Goal: Task Accomplishment & Management: Use online tool/utility

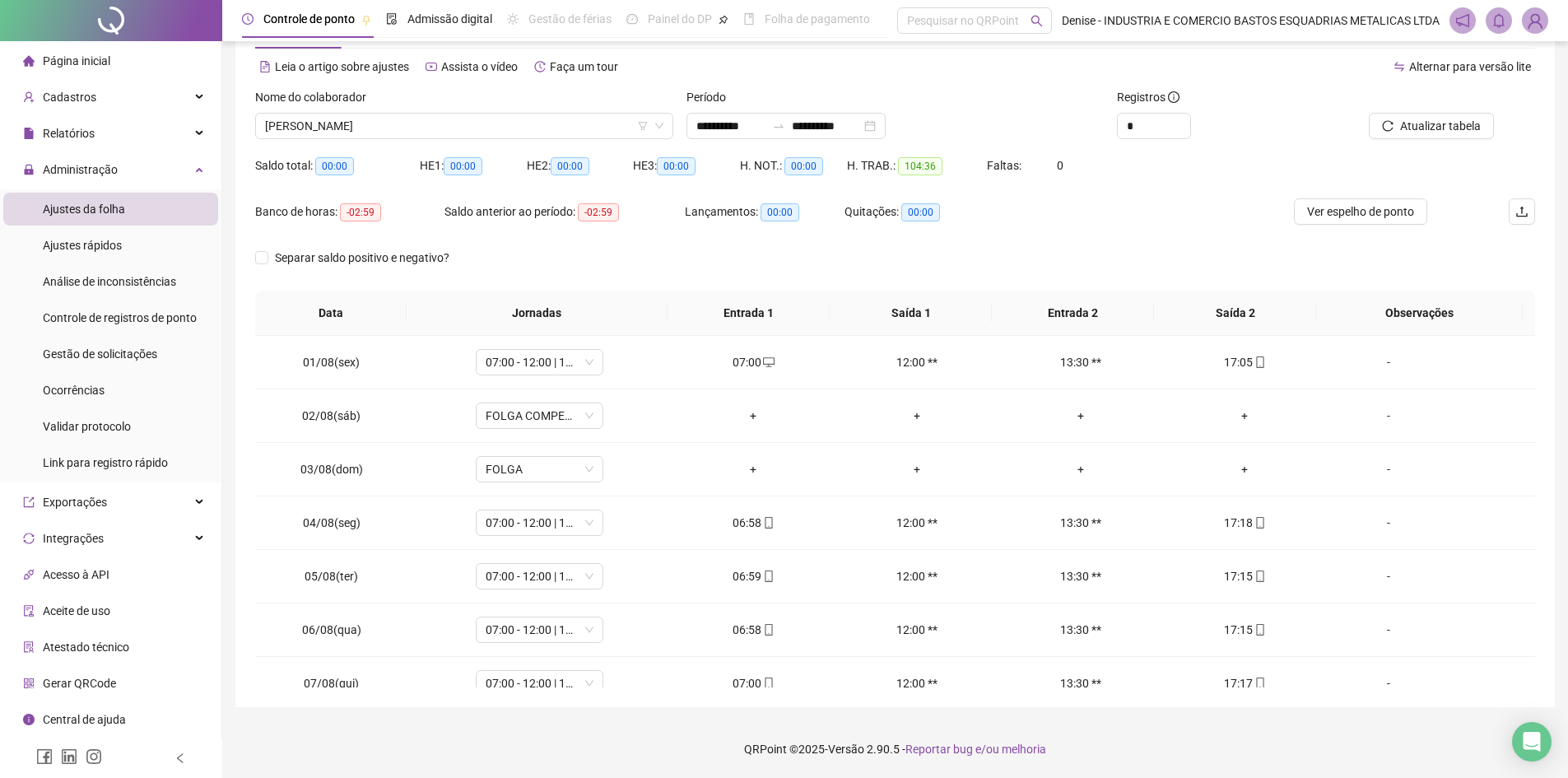
scroll to position [611, 0]
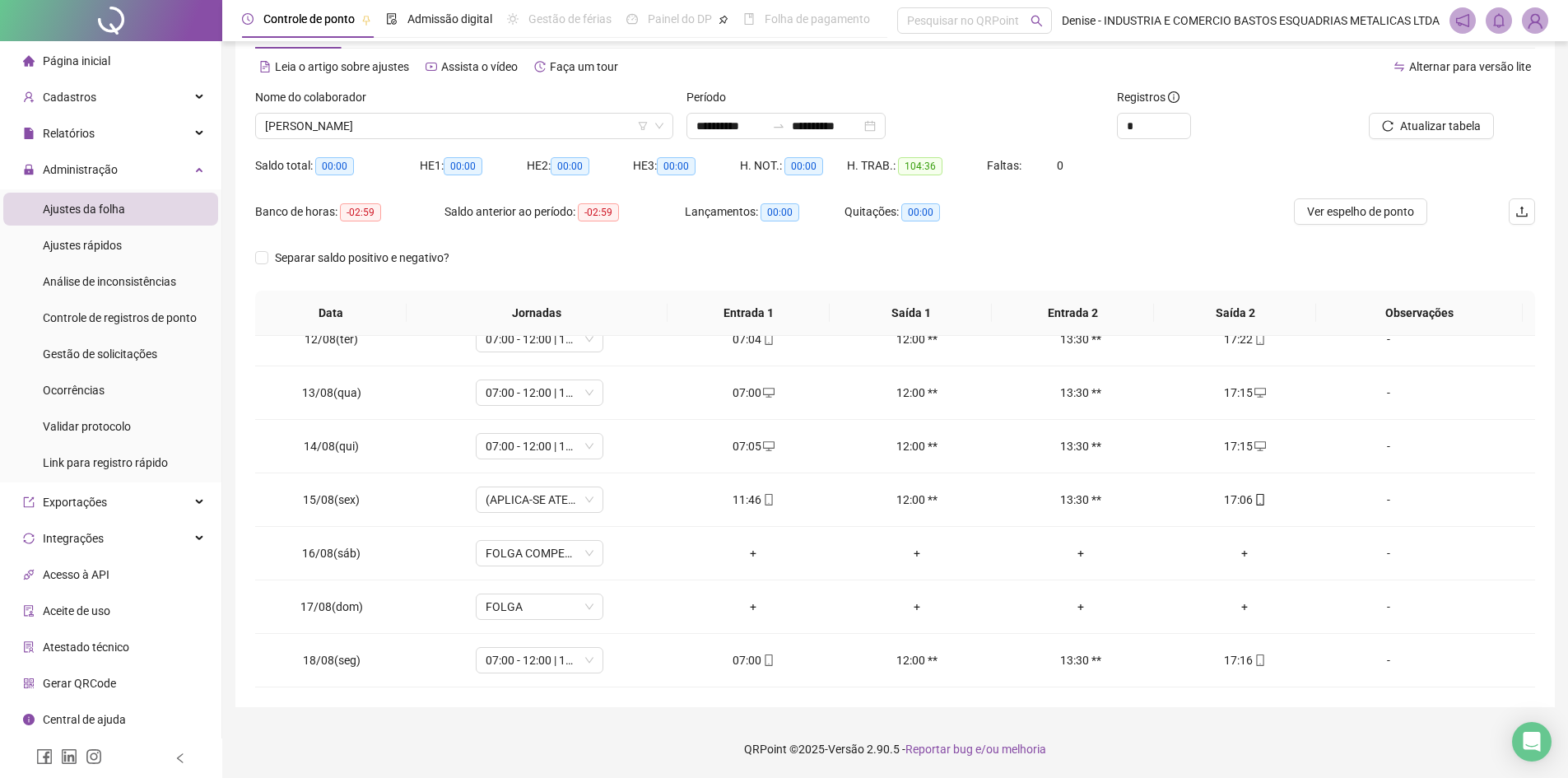
click at [81, 217] on div "Ajustes da folha" at bounding box center [83, 208] width 82 height 33
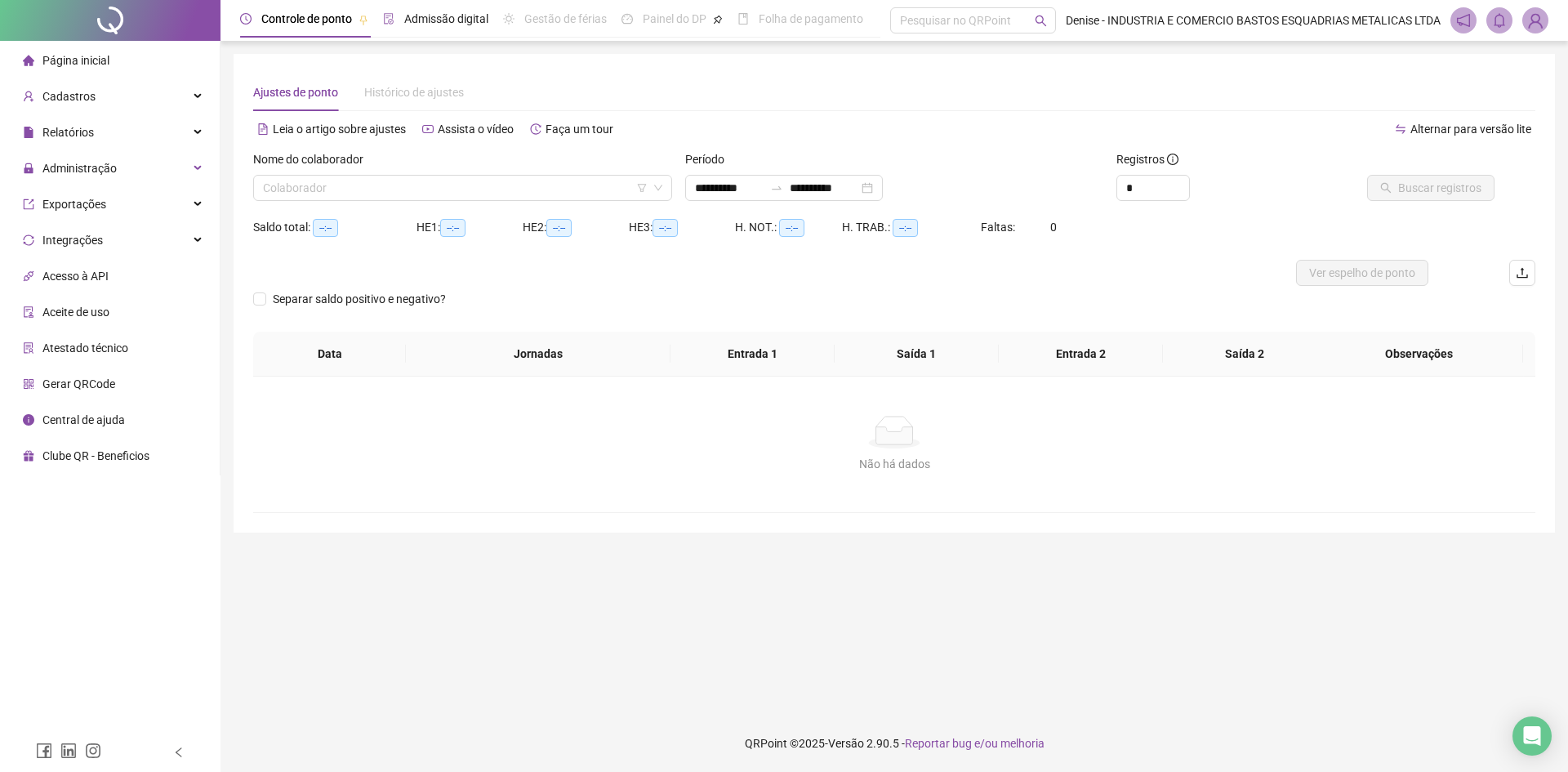
type input "**********"
click at [587, 184] on input "search" at bounding box center [456, 188] width 385 height 25
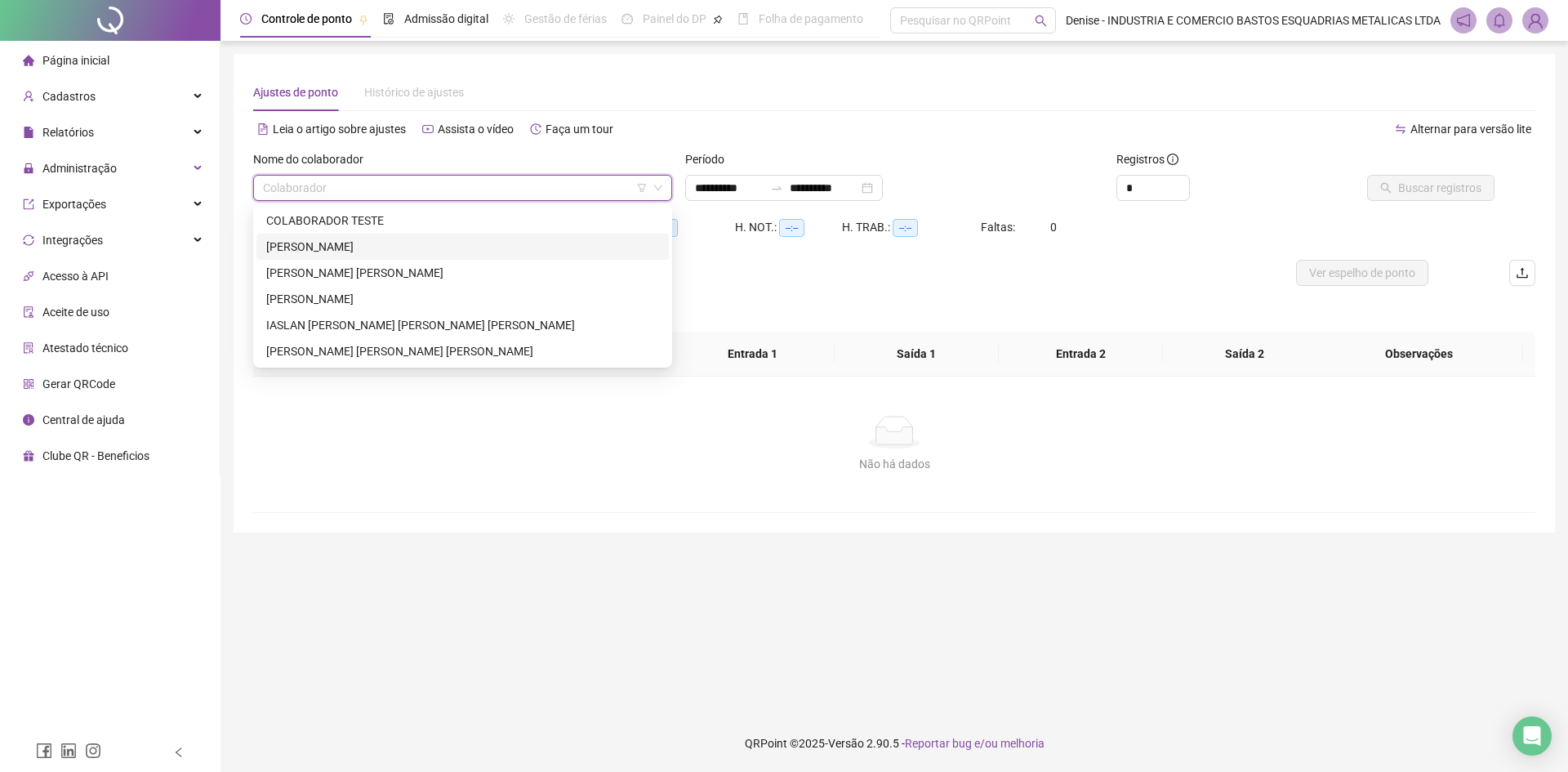
click at [406, 240] on div "[PERSON_NAME]" at bounding box center [463, 246] width 393 height 18
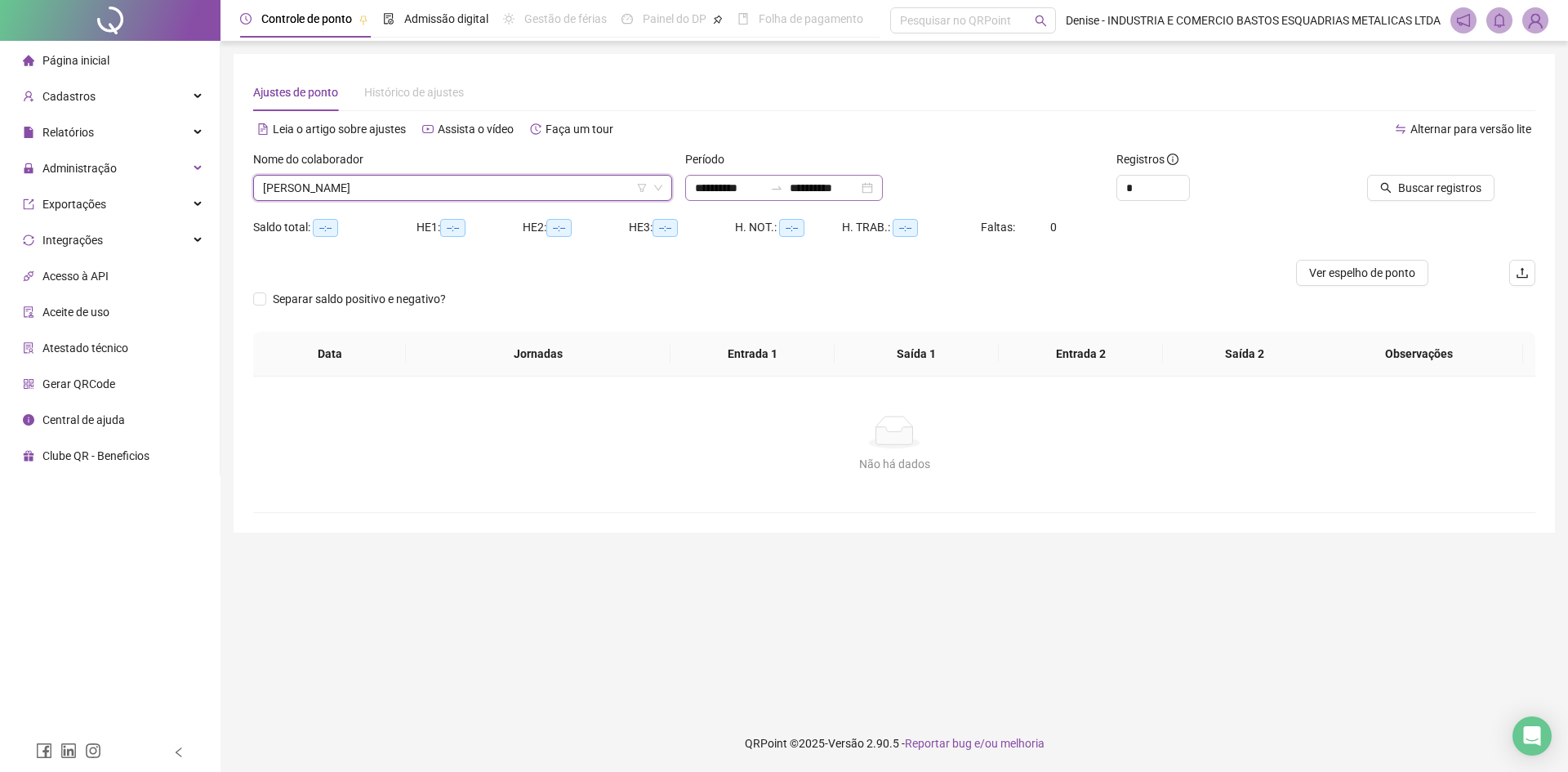
click at [883, 191] on div "**********" at bounding box center [784, 188] width 198 height 26
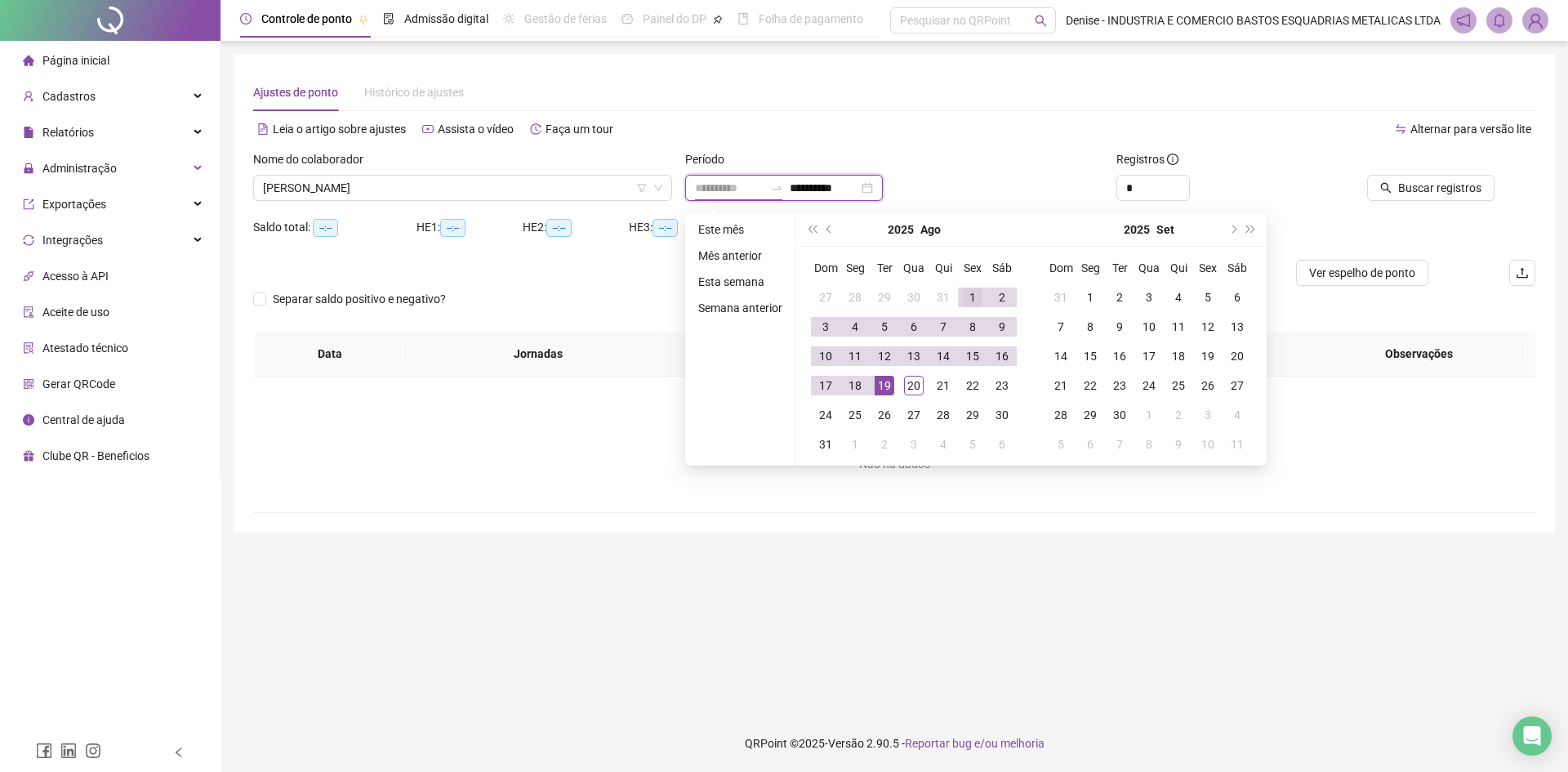
type input "**********"
click at [966, 295] on div "1" at bounding box center [973, 297] width 19 height 19
type input "**********"
click at [908, 381] on div "20" at bounding box center [914, 385] width 19 height 19
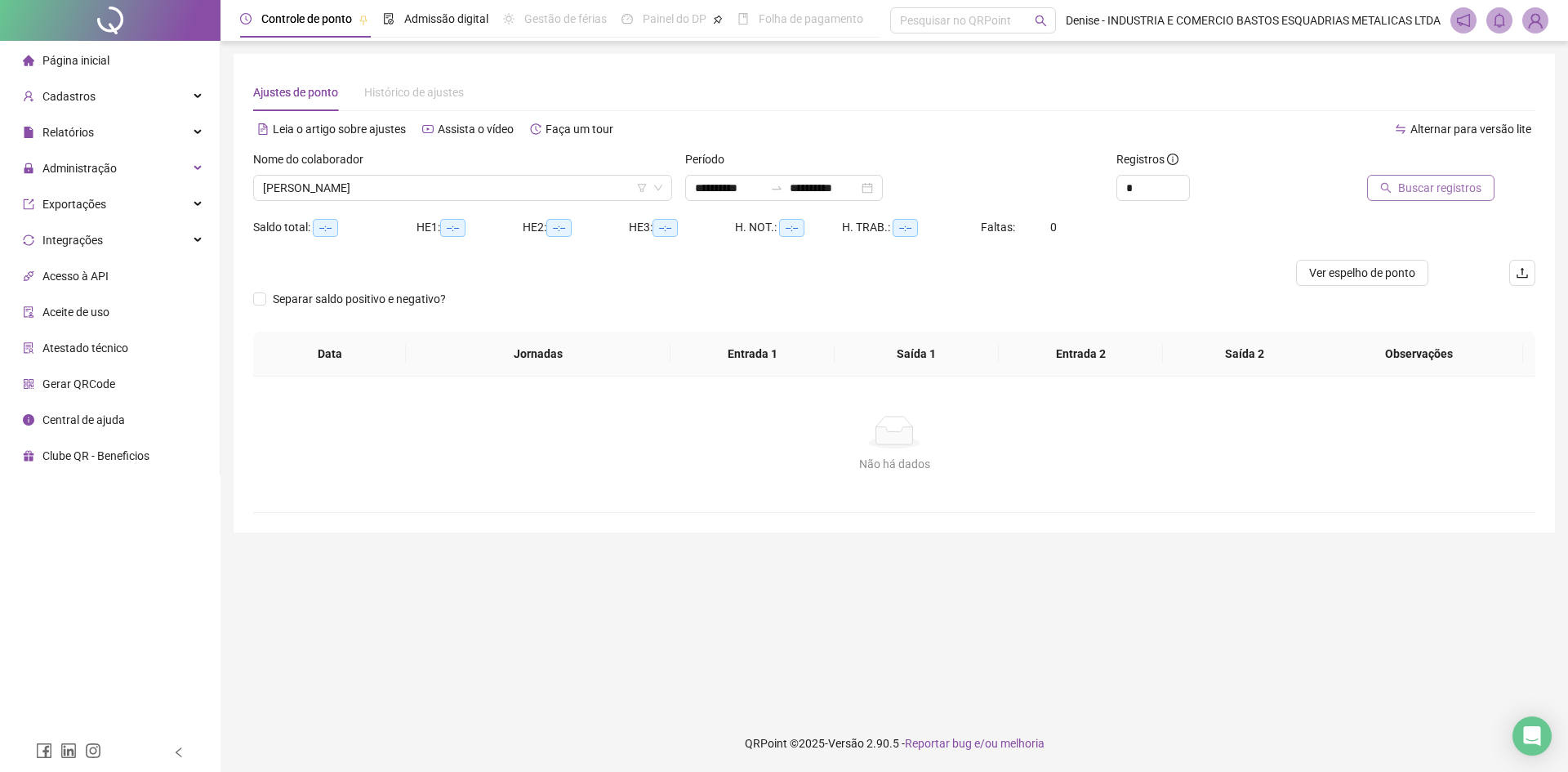
click at [1404, 186] on span "Buscar registros" at bounding box center [1440, 187] width 84 height 18
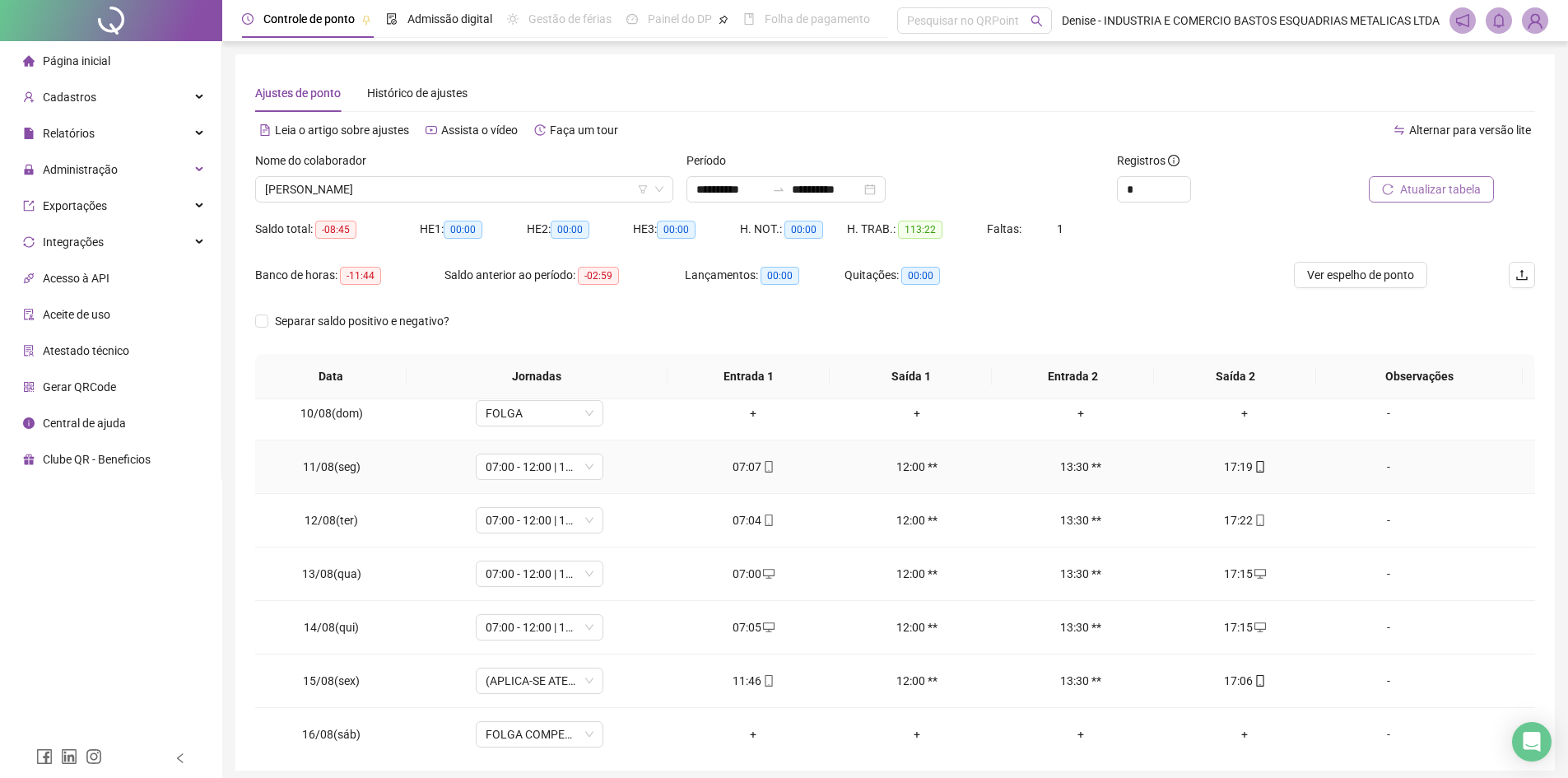
scroll to position [719, 0]
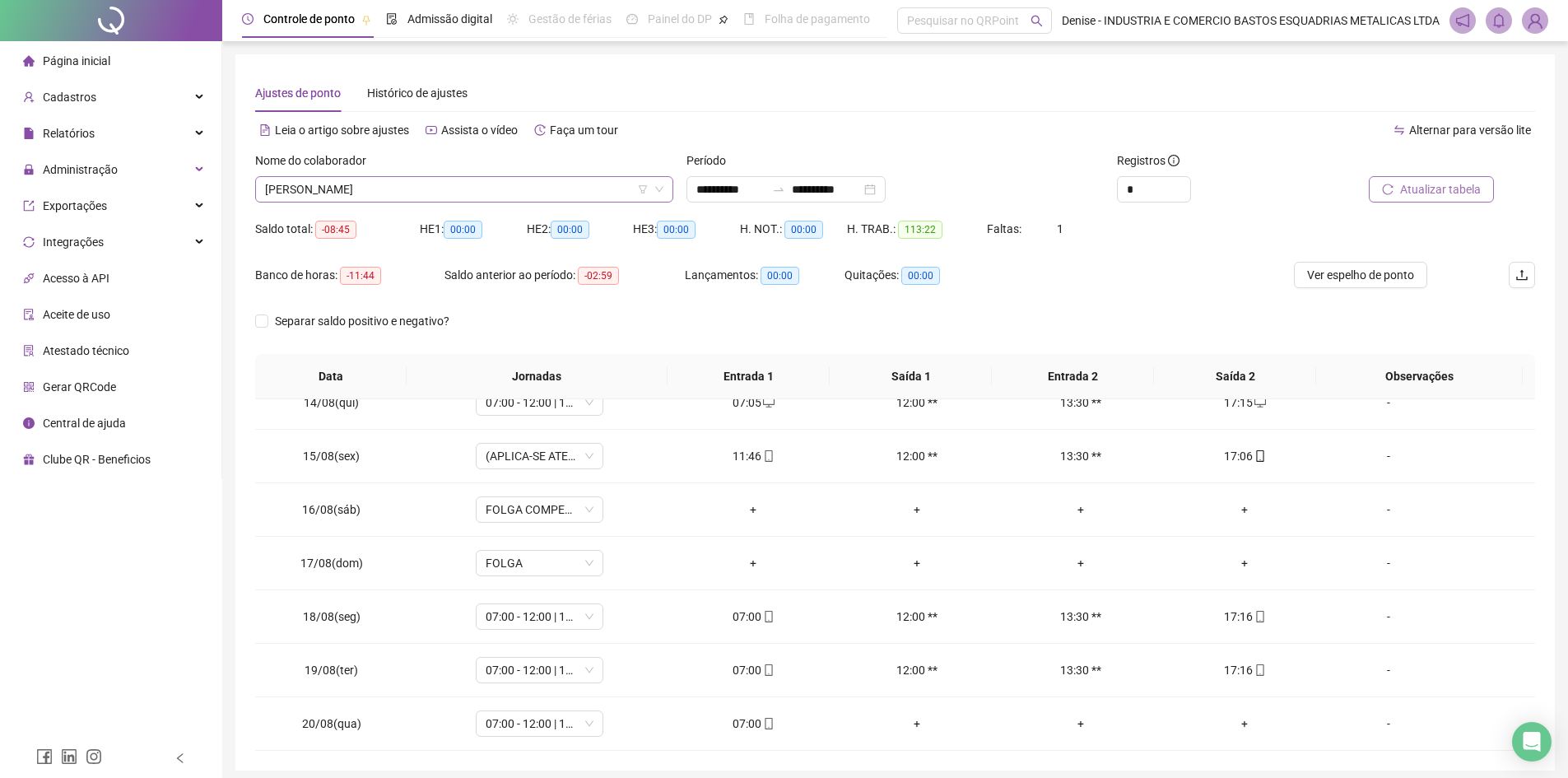
click at [466, 194] on span "[PERSON_NAME]" at bounding box center [464, 190] width 399 height 25
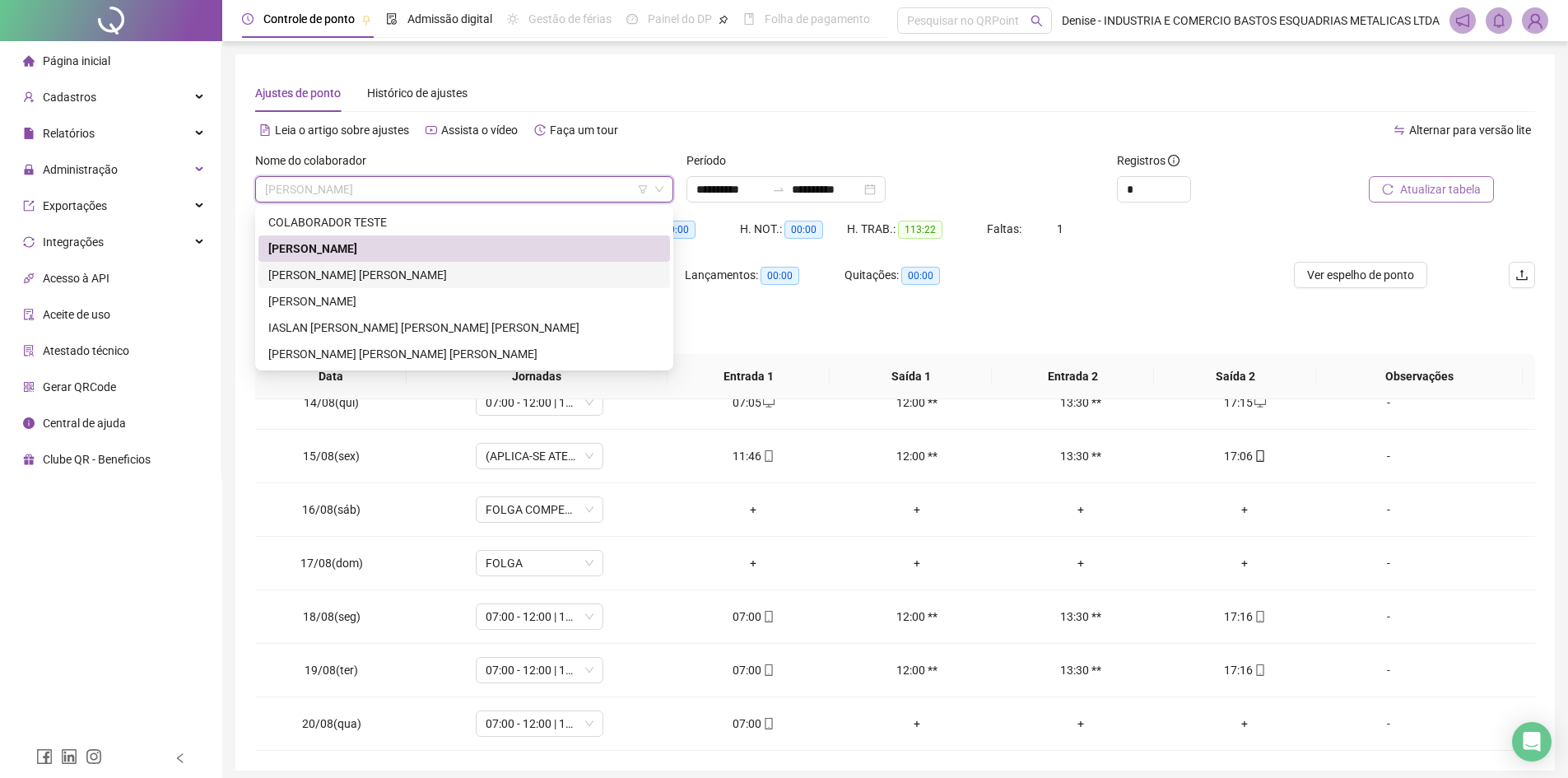
drag, startPoint x: 362, startPoint y: 277, endPoint x: 379, endPoint y: 277, distance: 17.0
click at [362, 277] on div "[PERSON_NAME]" at bounding box center [464, 275] width 392 height 18
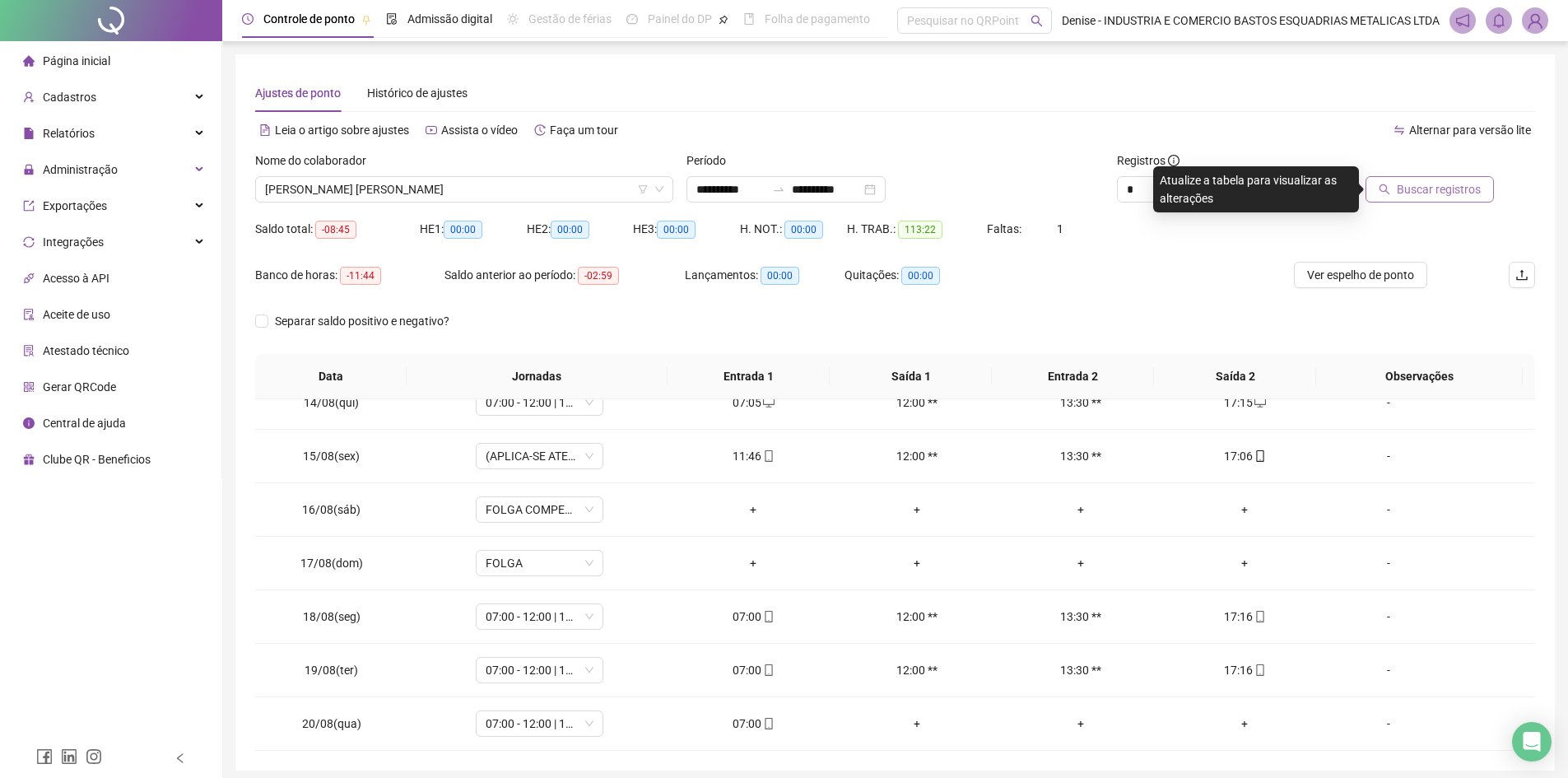
click at [1420, 188] on span "Buscar registros" at bounding box center [1438, 189] width 84 height 18
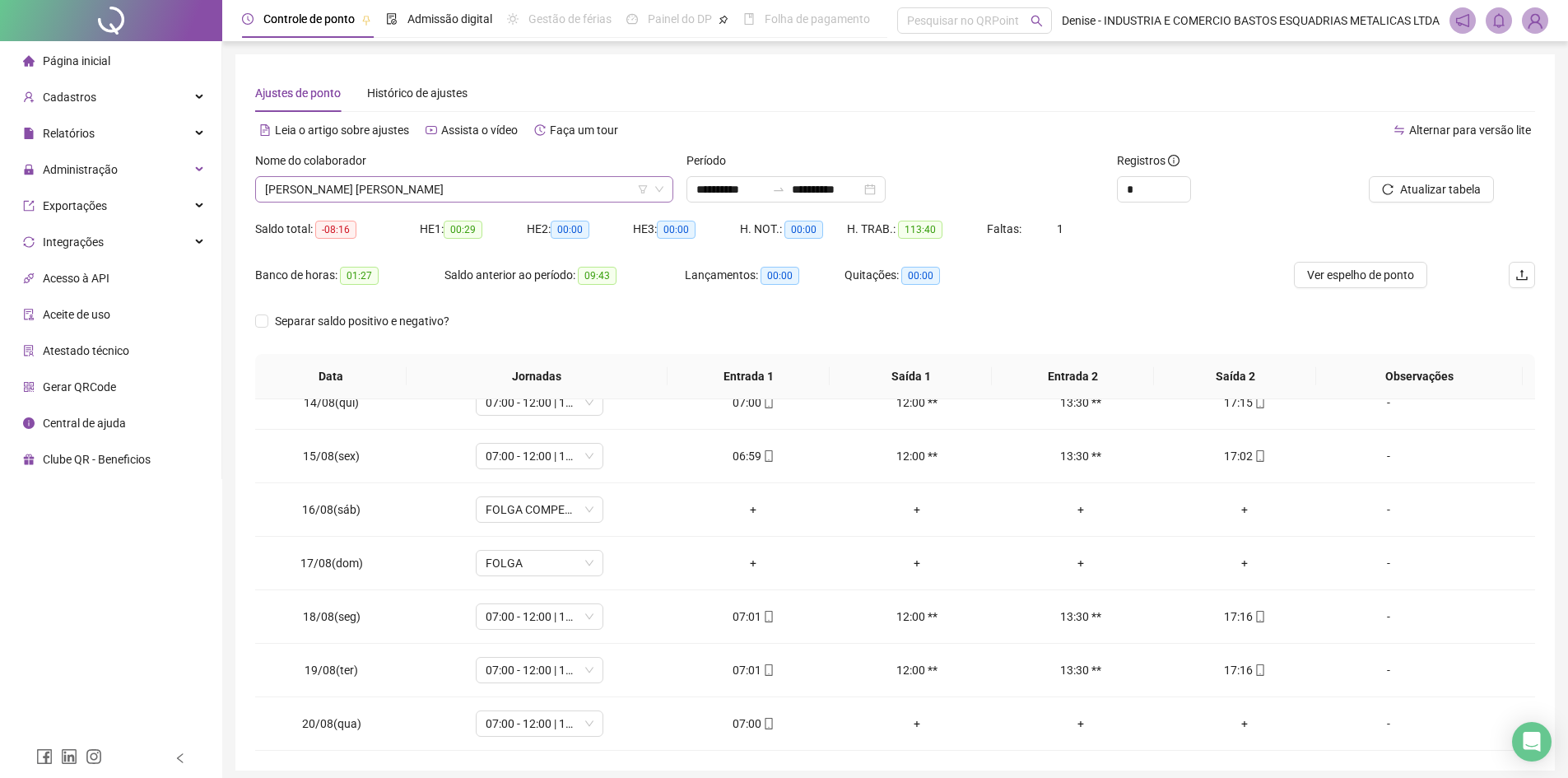
click at [516, 185] on span "[PERSON_NAME]" at bounding box center [464, 190] width 399 height 25
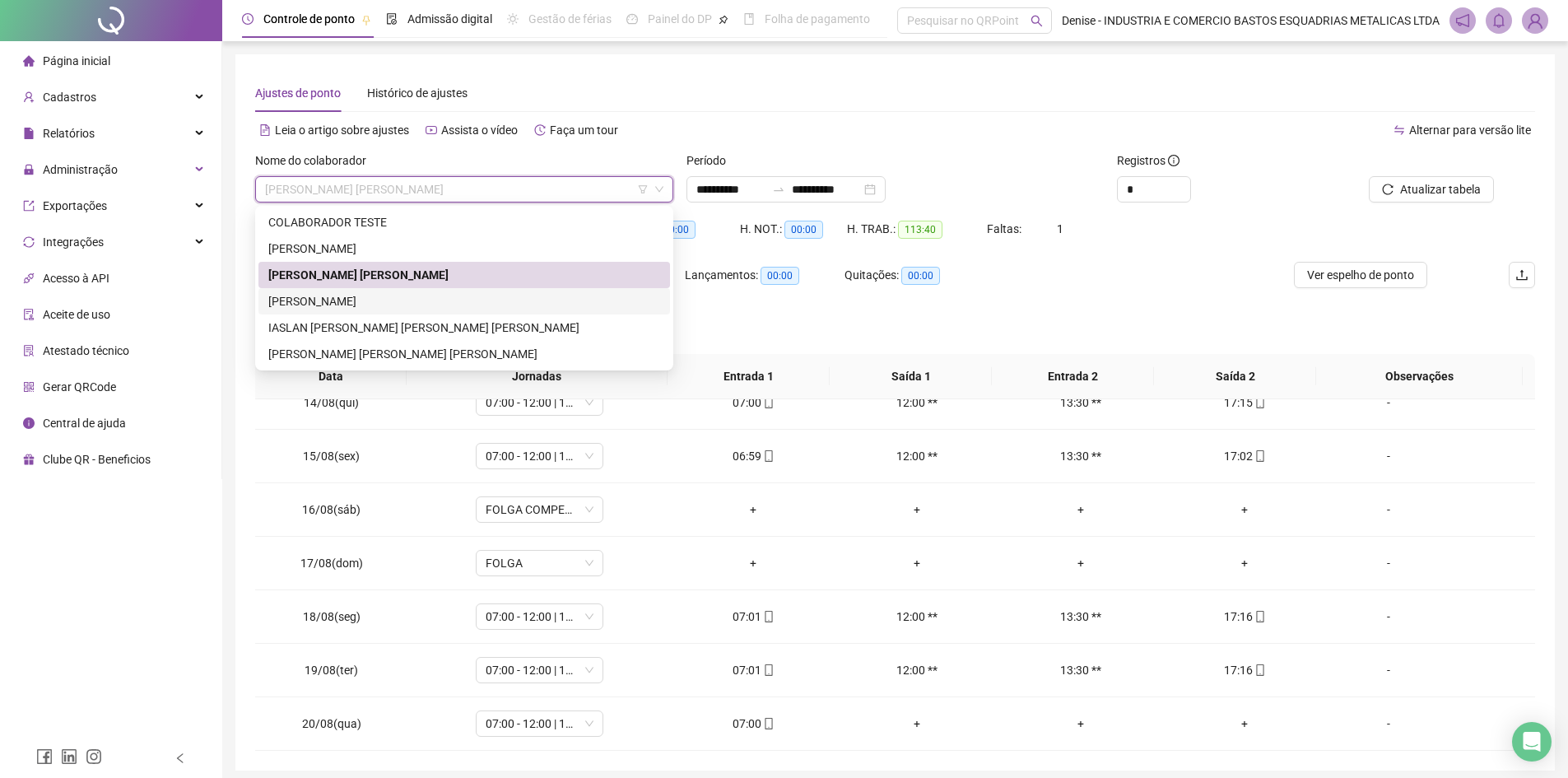
click at [408, 303] on div "[PERSON_NAME]" at bounding box center [464, 301] width 392 height 18
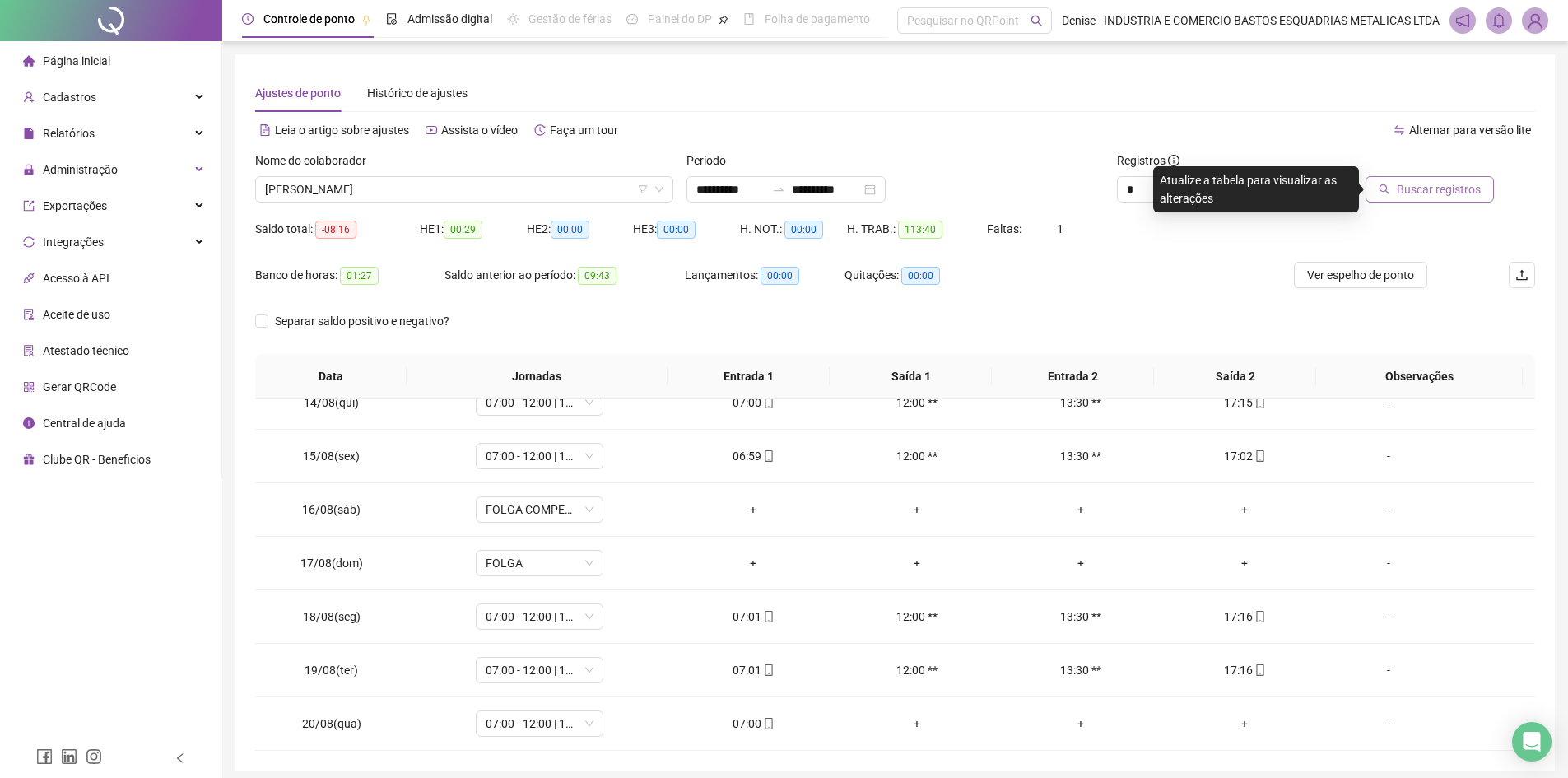
click at [1409, 188] on span "Buscar registros" at bounding box center [1438, 189] width 84 height 18
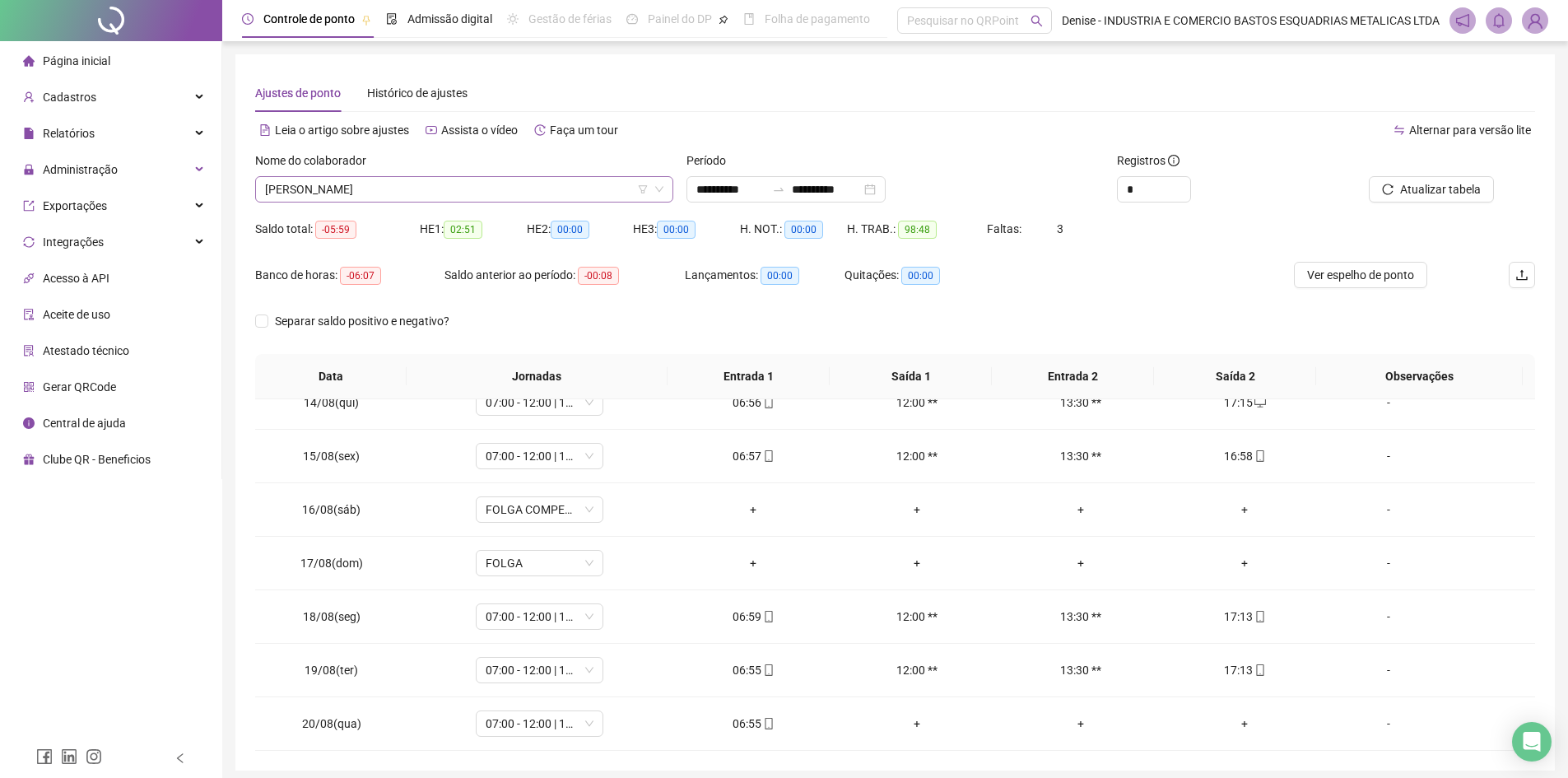
click at [568, 183] on span "[PERSON_NAME]" at bounding box center [464, 190] width 399 height 25
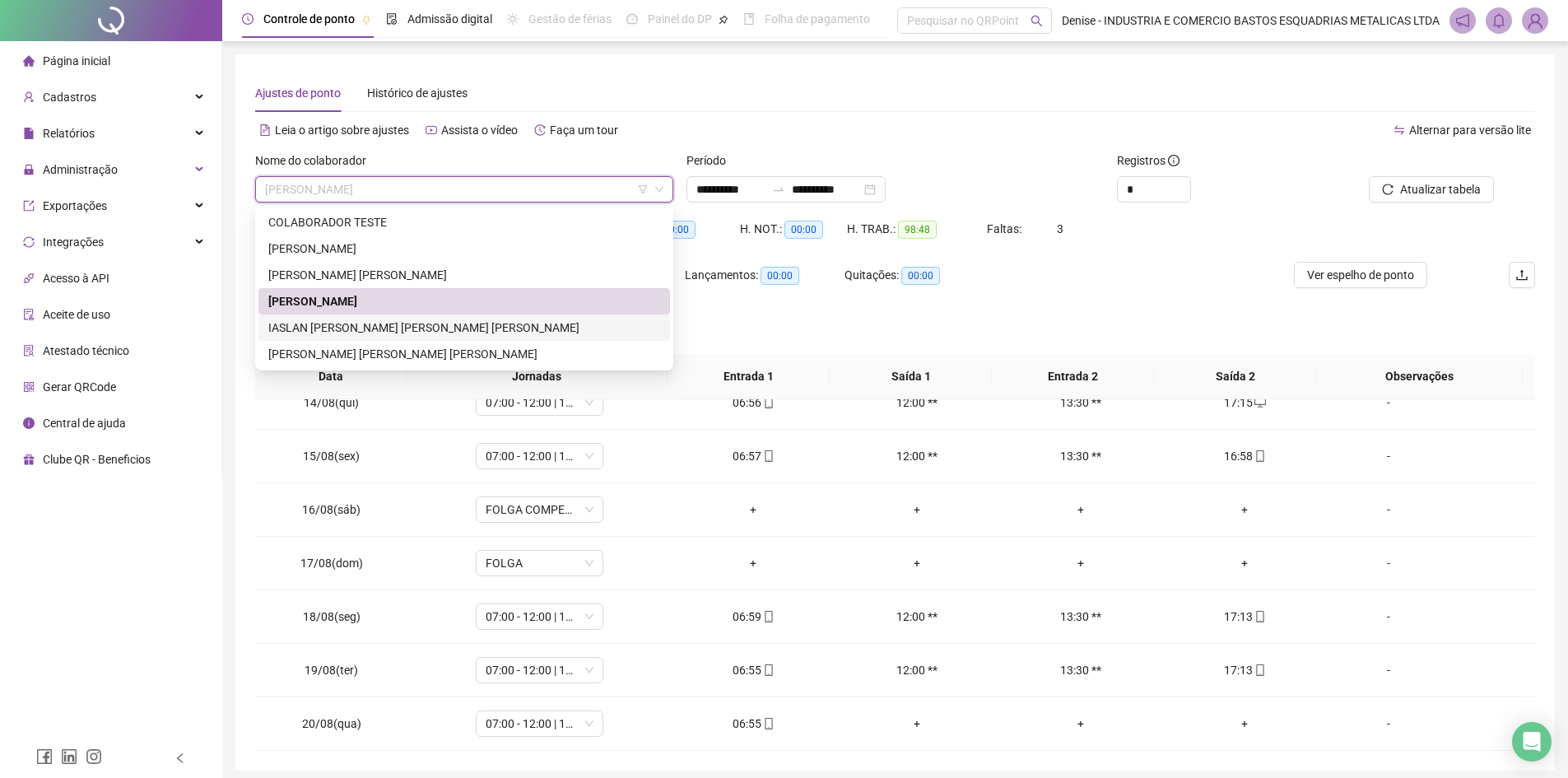
click at [425, 325] on div "[PERSON_NAME]" at bounding box center [464, 327] width 392 height 18
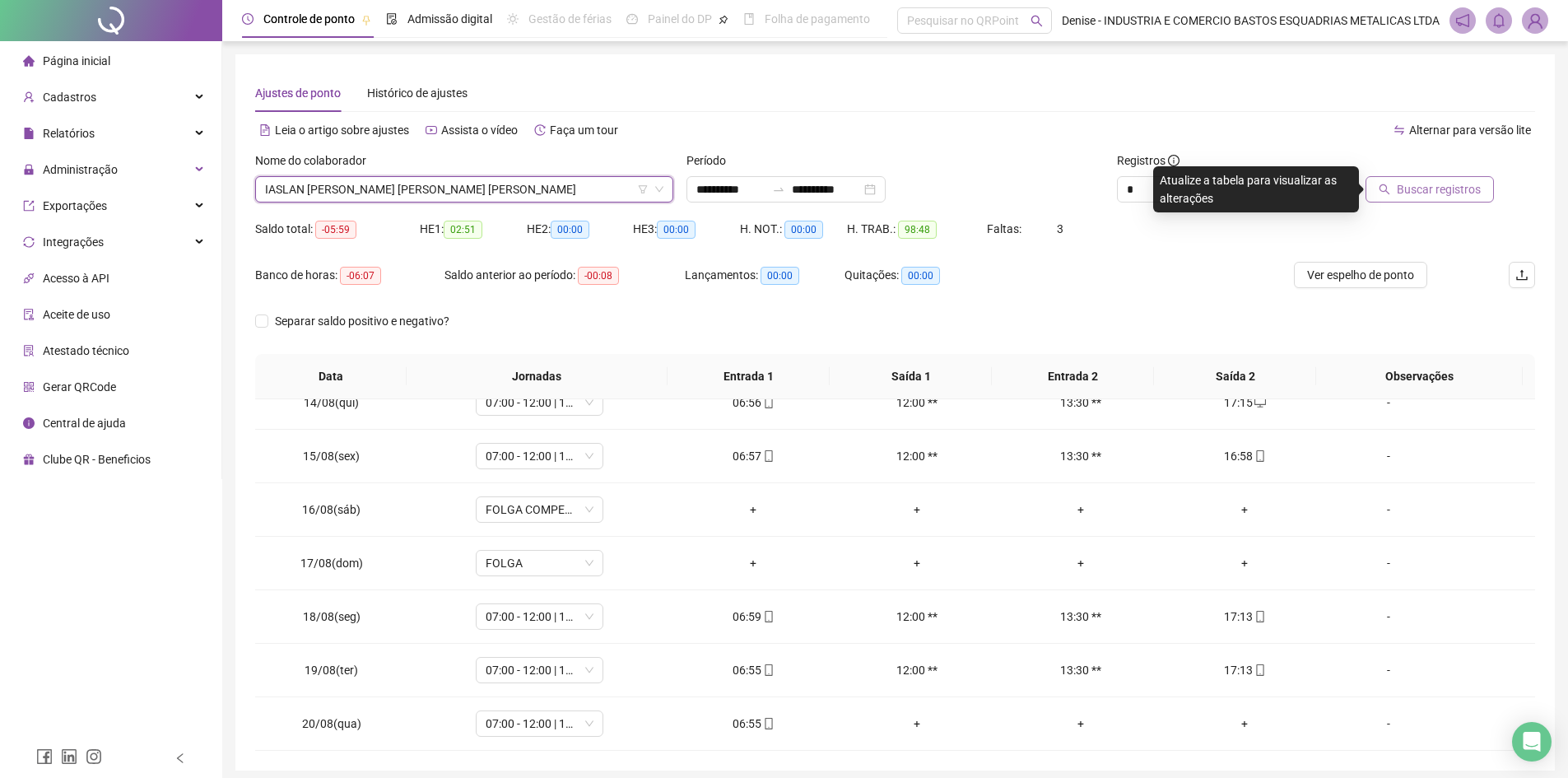
click at [1420, 187] on span "Buscar registros" at bounding box center [1438, 189] width 84 height 18
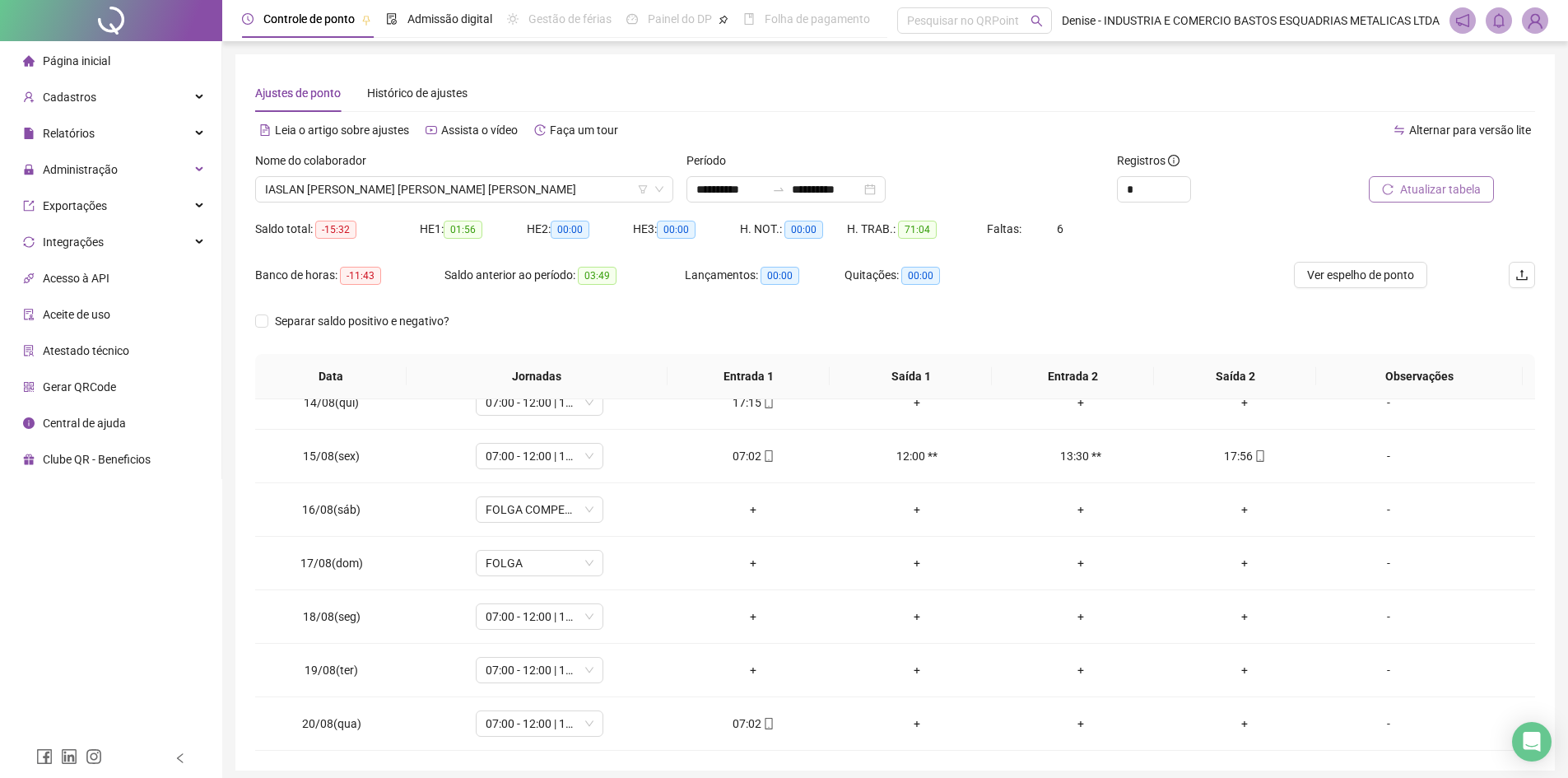
scroll to position [64, 0]
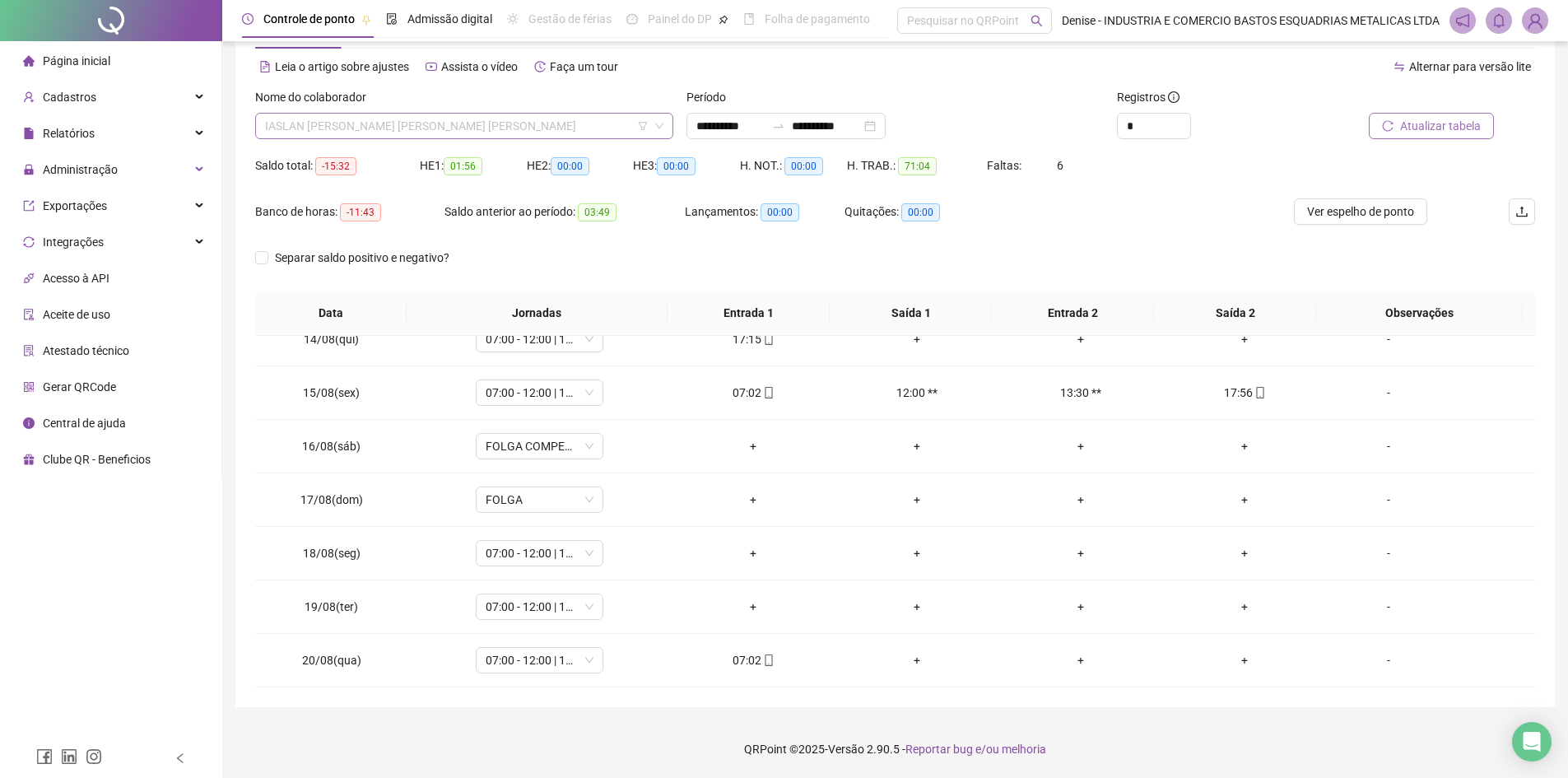
click at [536, 123] on span "[PERSON_NAME]" at bounding box center [464, 126] width 399 height 25
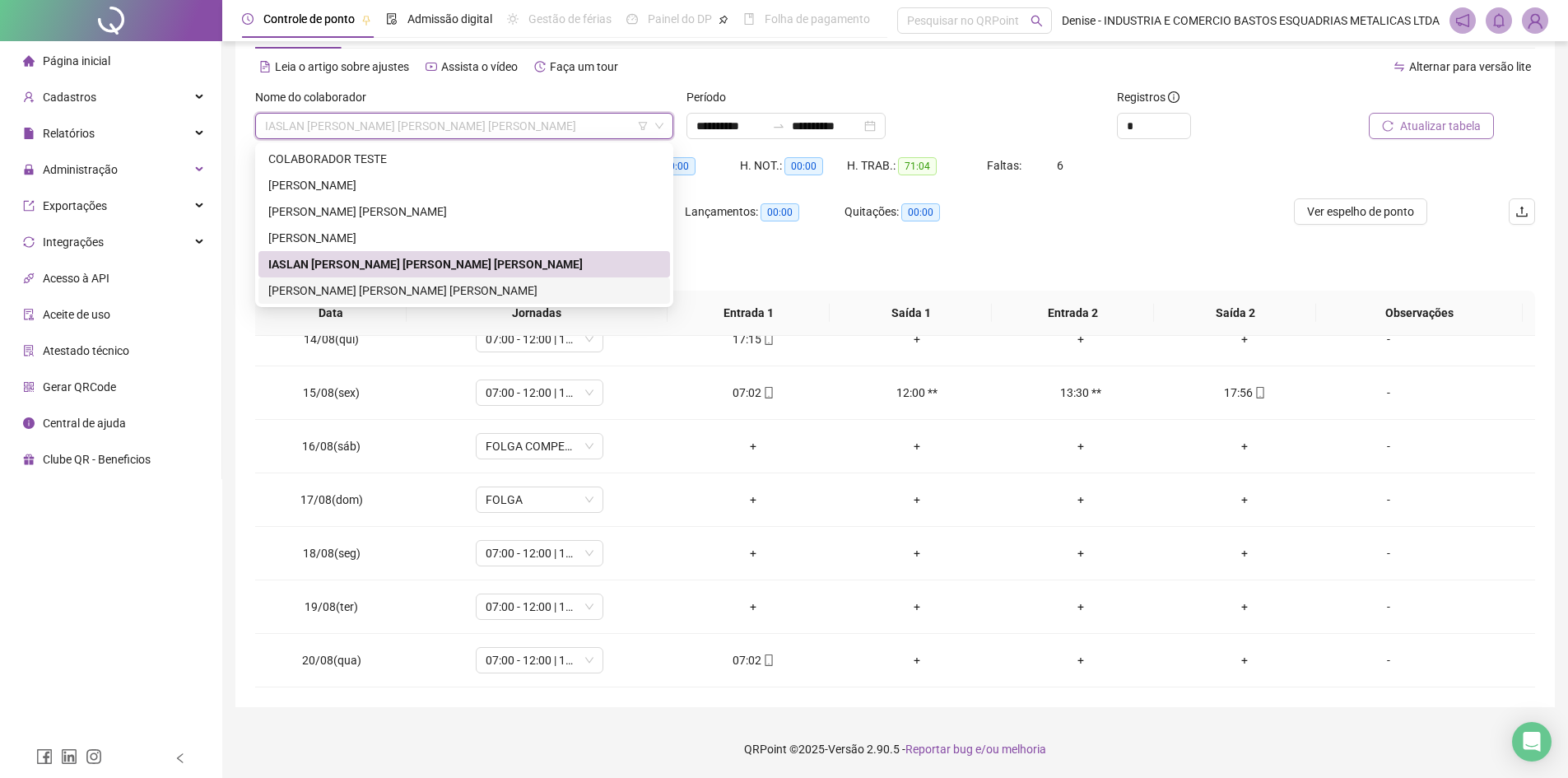
click at [377, 291] on div "[PERSON_NAME]" at bounding box center [464, 291] width 392 height 18
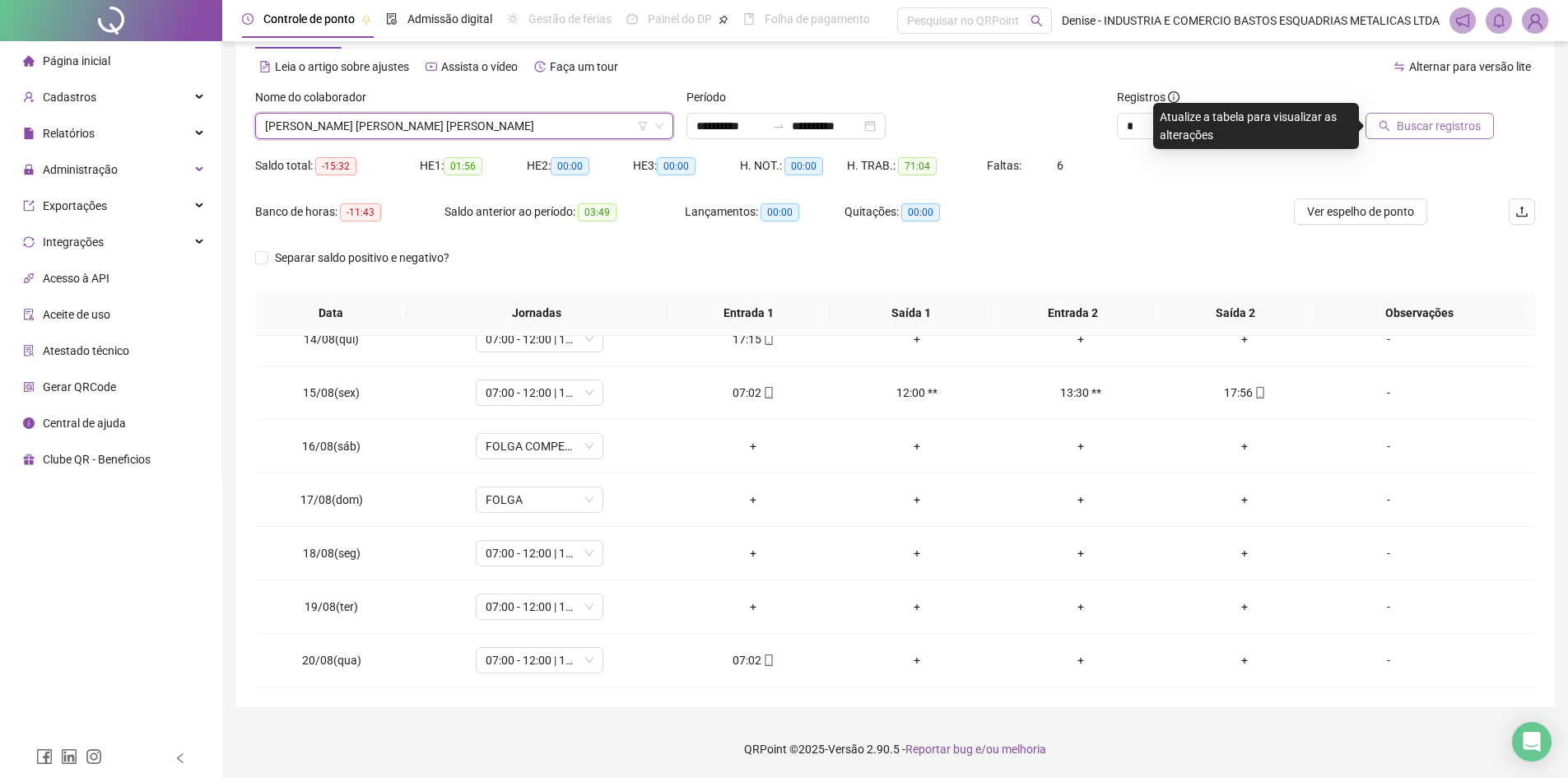
click at [1396, 125] on button "Buscar registros" at bounding box center [1429, 126] width 128 height 27
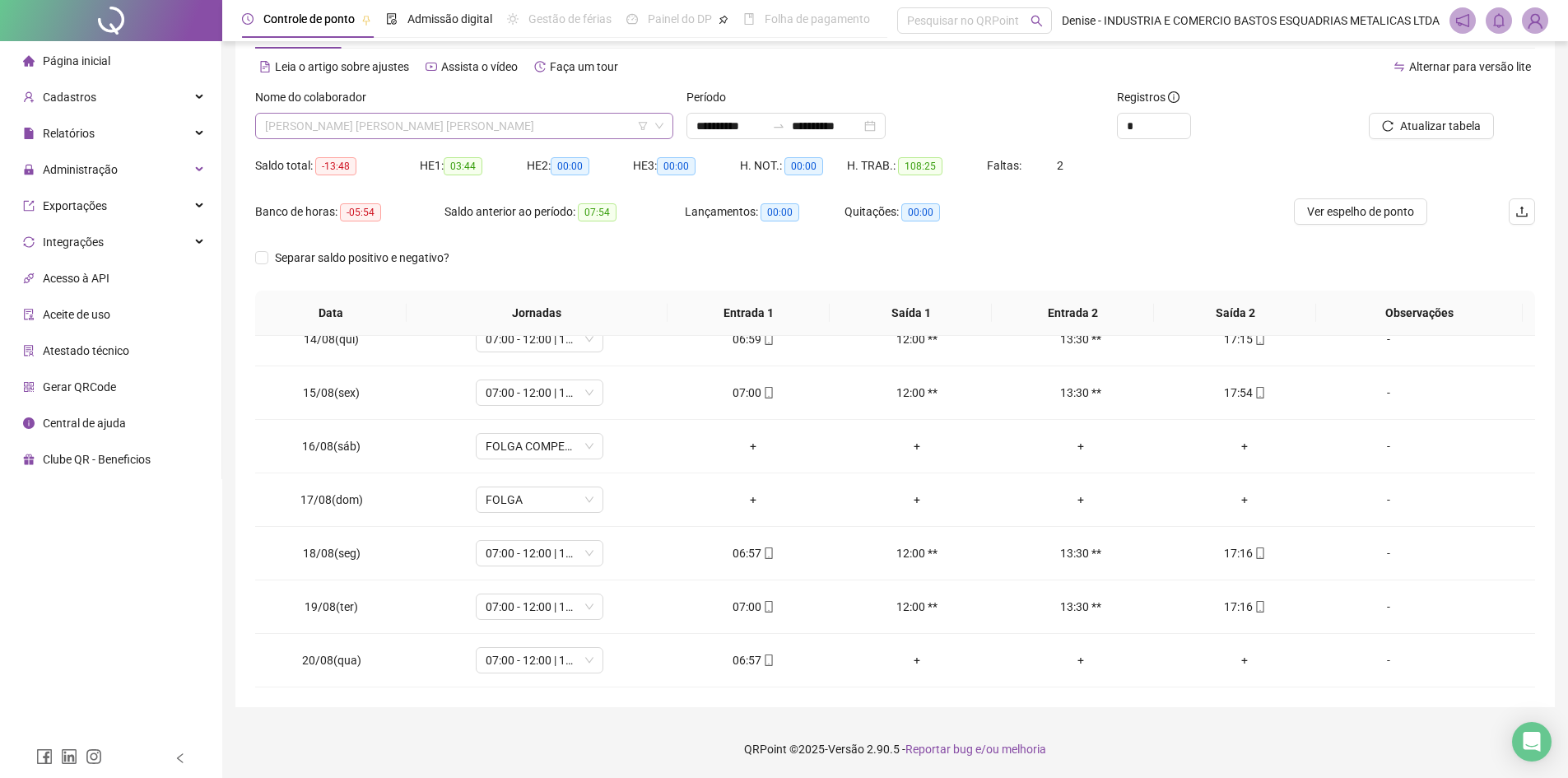
click at [579, 127] on span "[PERSON_NAME]" at bounding box center [464, 126] width 399 height 25
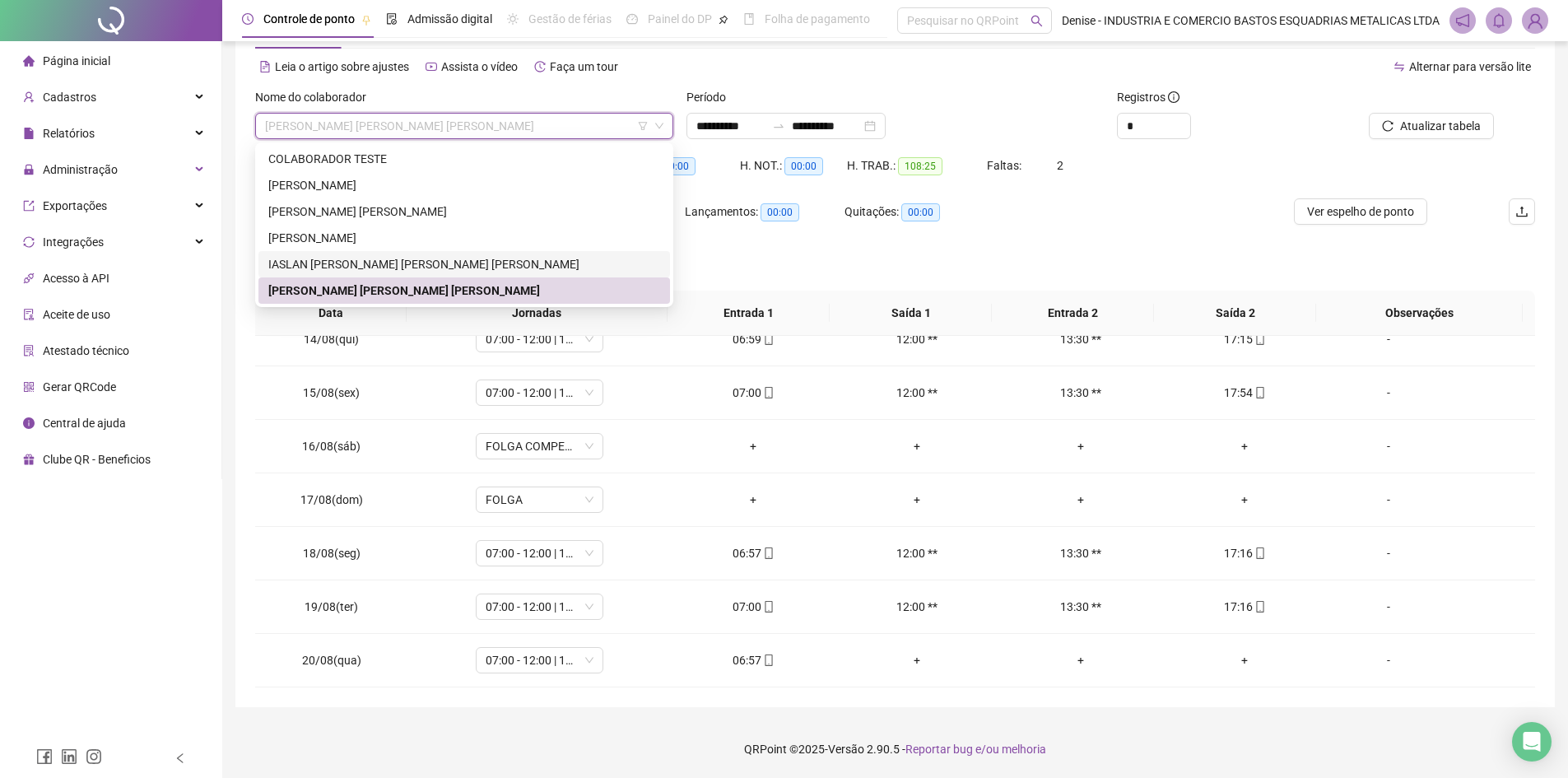
click at [367, 264] on div "[PERSON_NAME]" at bounding box center [464, 264] width 392 height 18
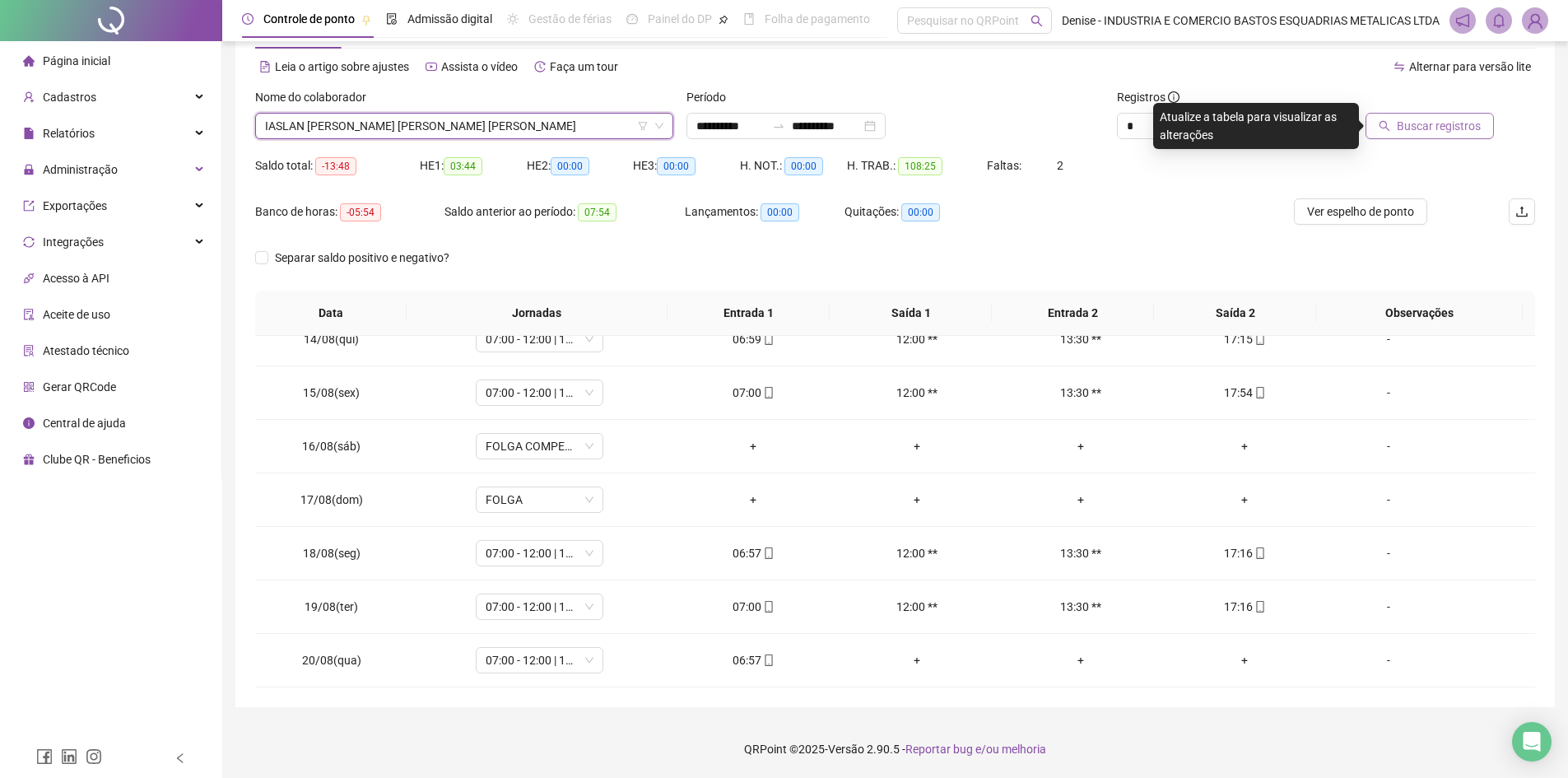
click at [1417, 128] on span "Buscar registros" at bounding box center [1438, 126] width 84 height 18
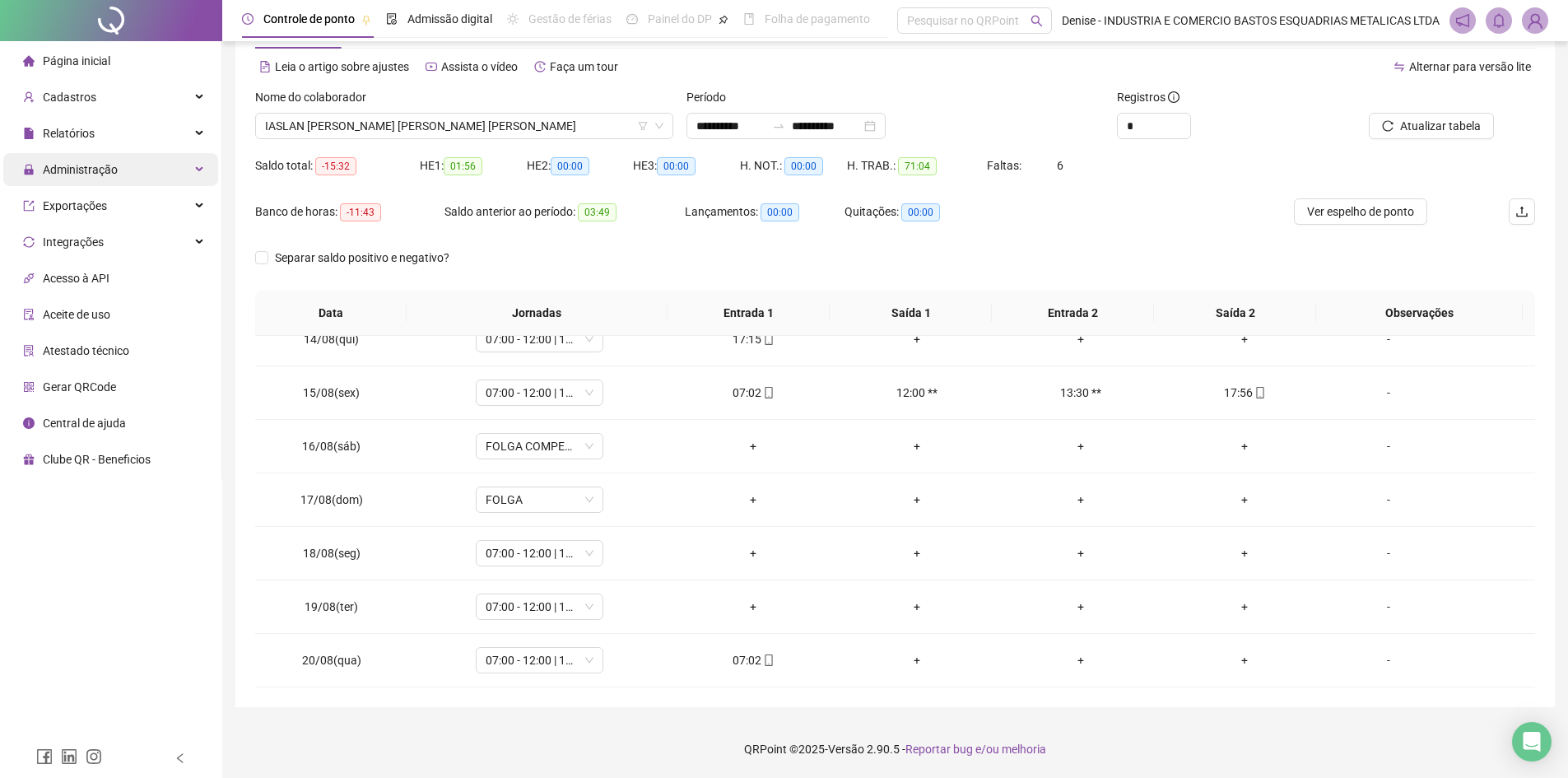
click at [116, 167] on div "Administração" at bounding box center [111, 169] width 214 height 33
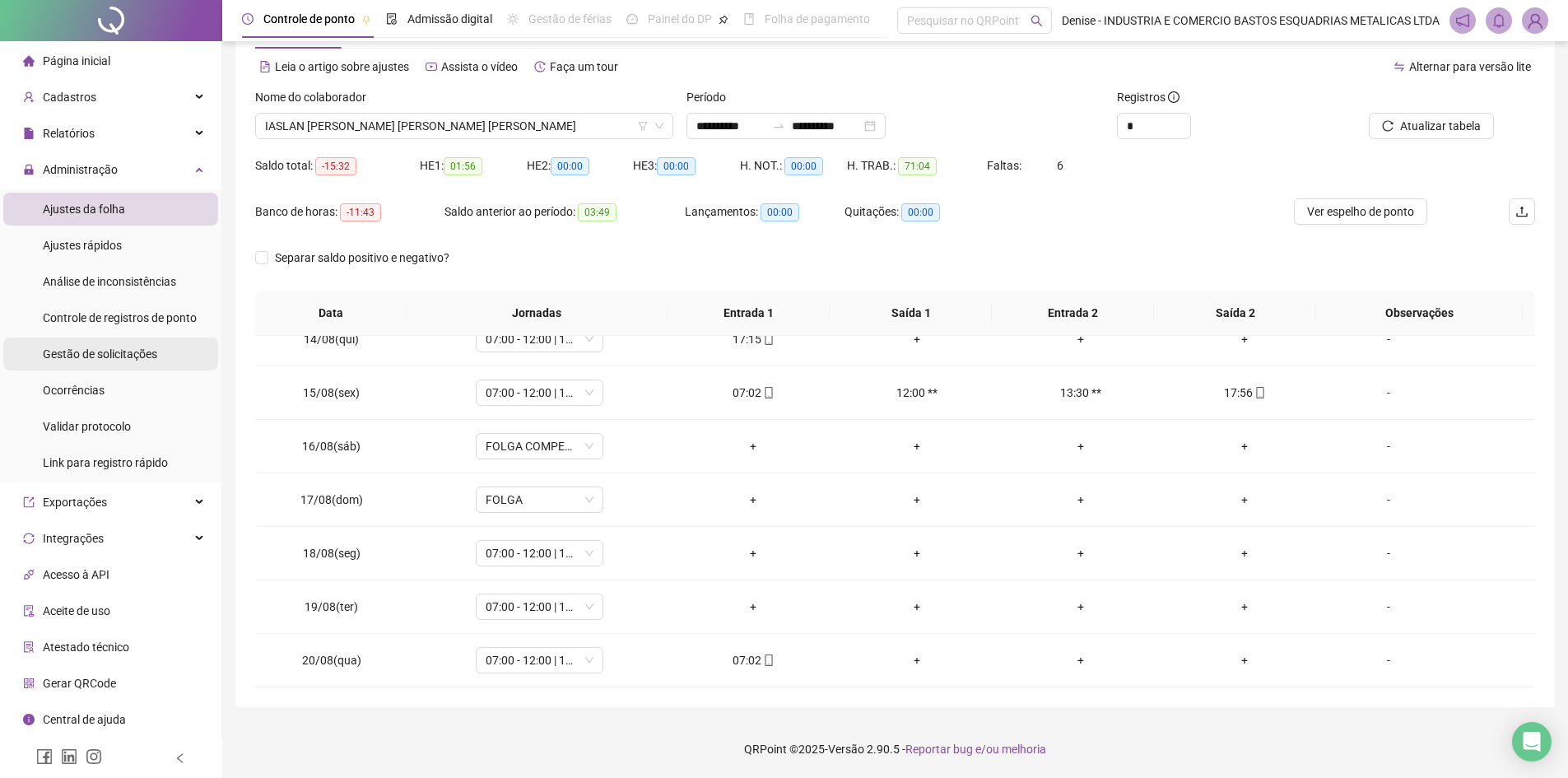
click at [89, 342] on div "Gestão de solicitações" at bounding box center [99, 354] width 114 height 33
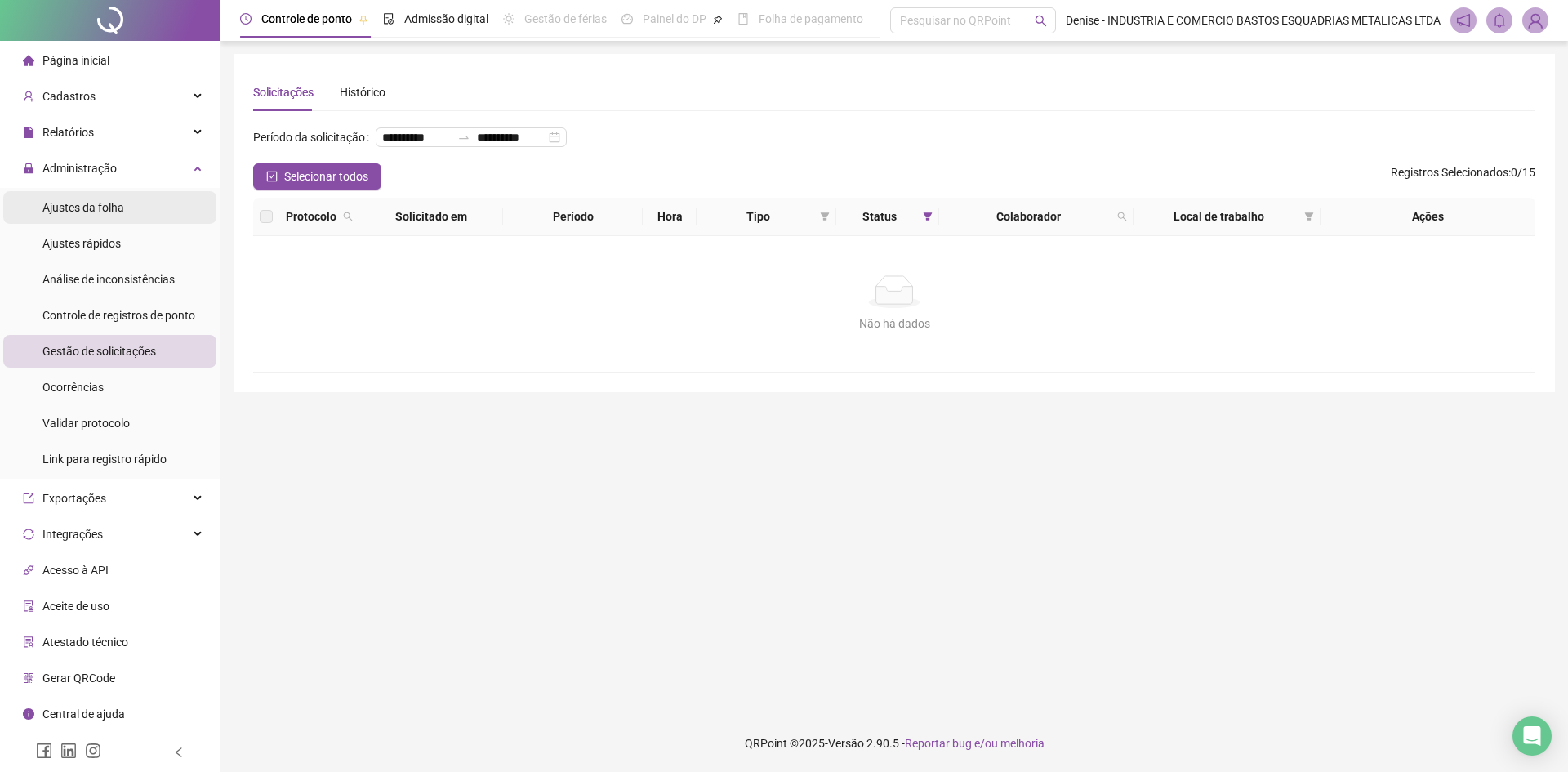
click at [94, 203] on span "Ajustes da folha" at bounding box center [83, 208] width 82 height 13
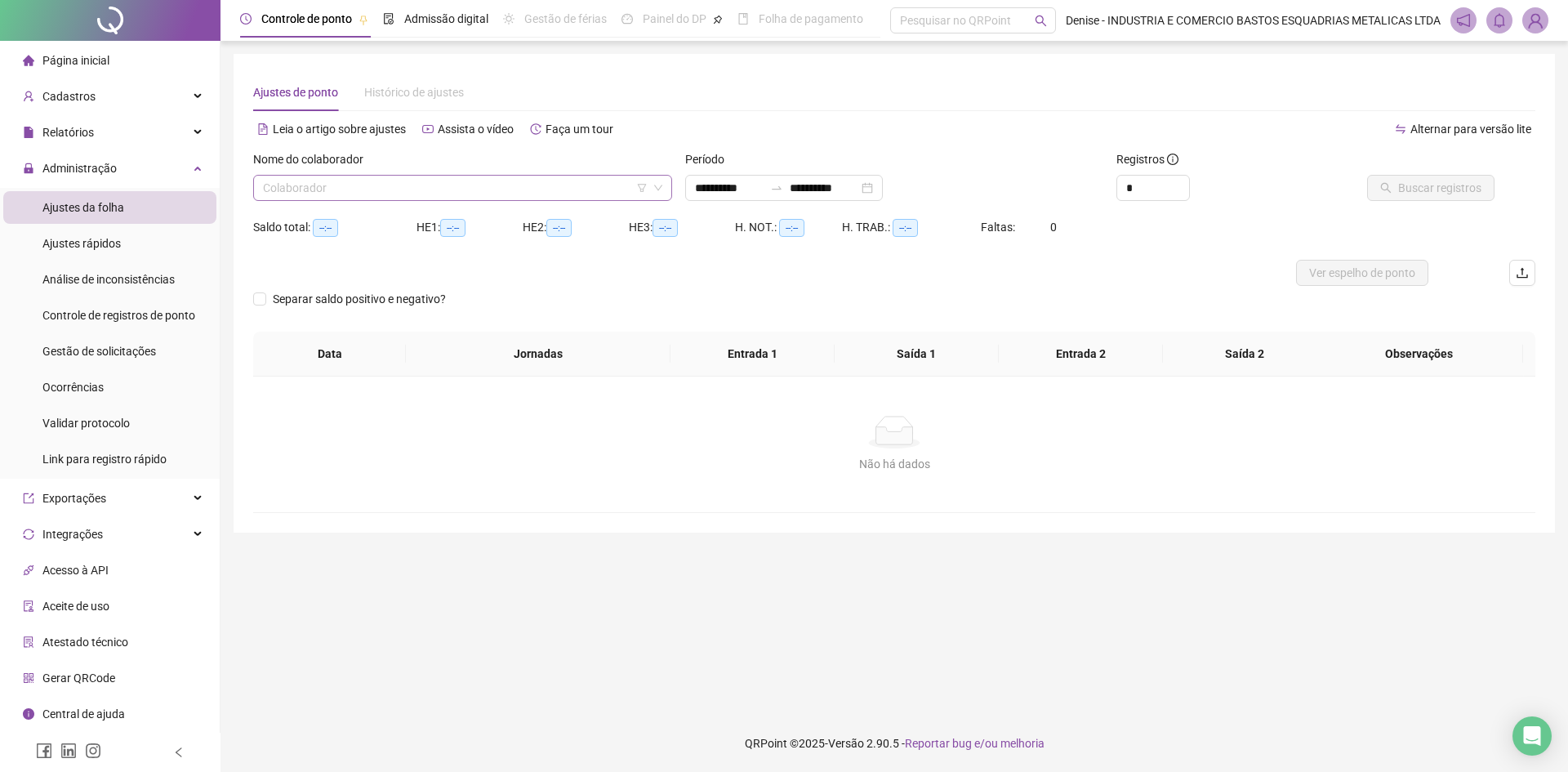
type input "**********"
click at [514, 185] on input "search" at bounding box center [456, 188] width 385 height 25
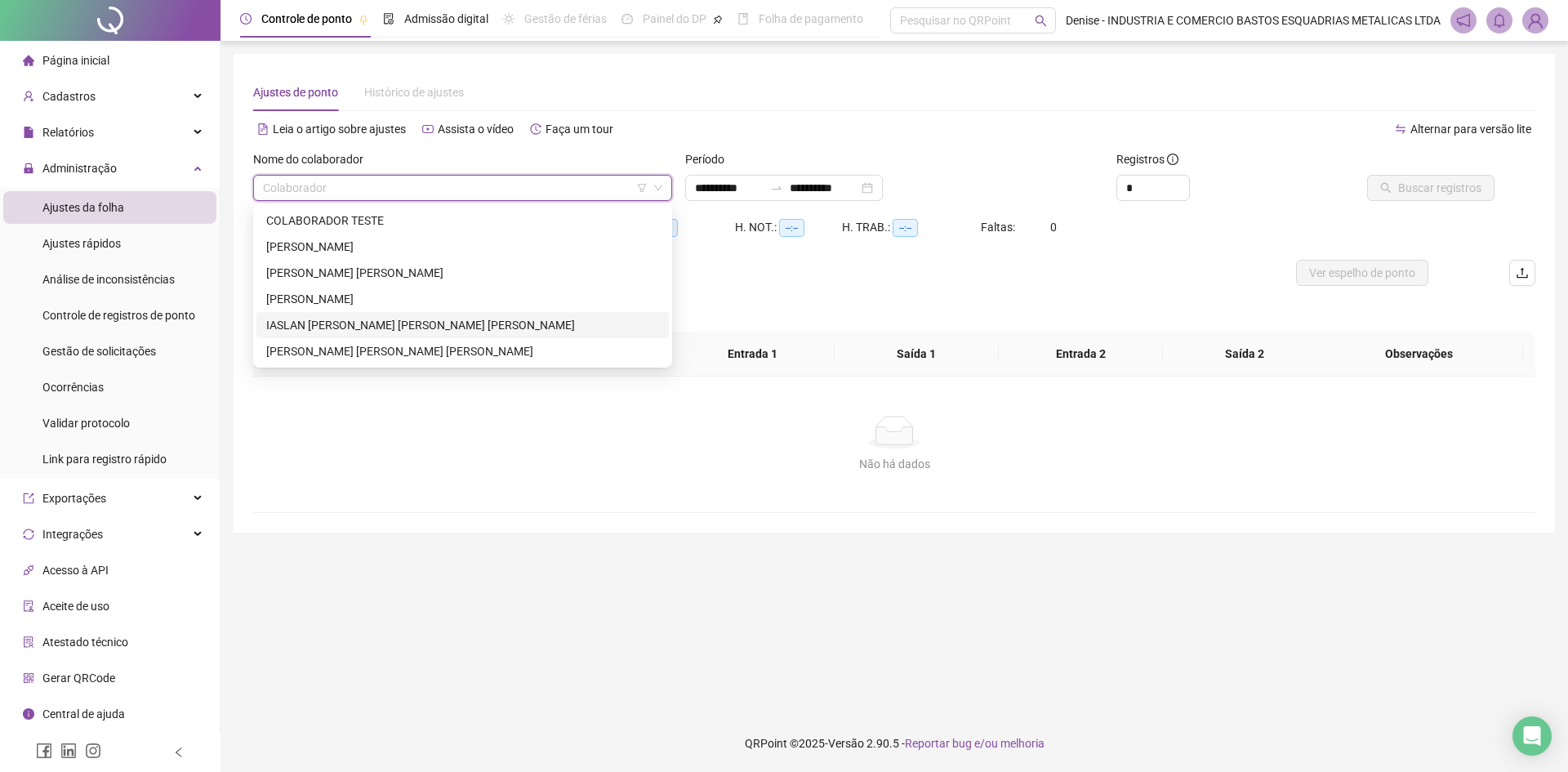
click at [372, 327] on div "[PERSON_NAME]" at bounding box center [463, 324] width 393 height 18
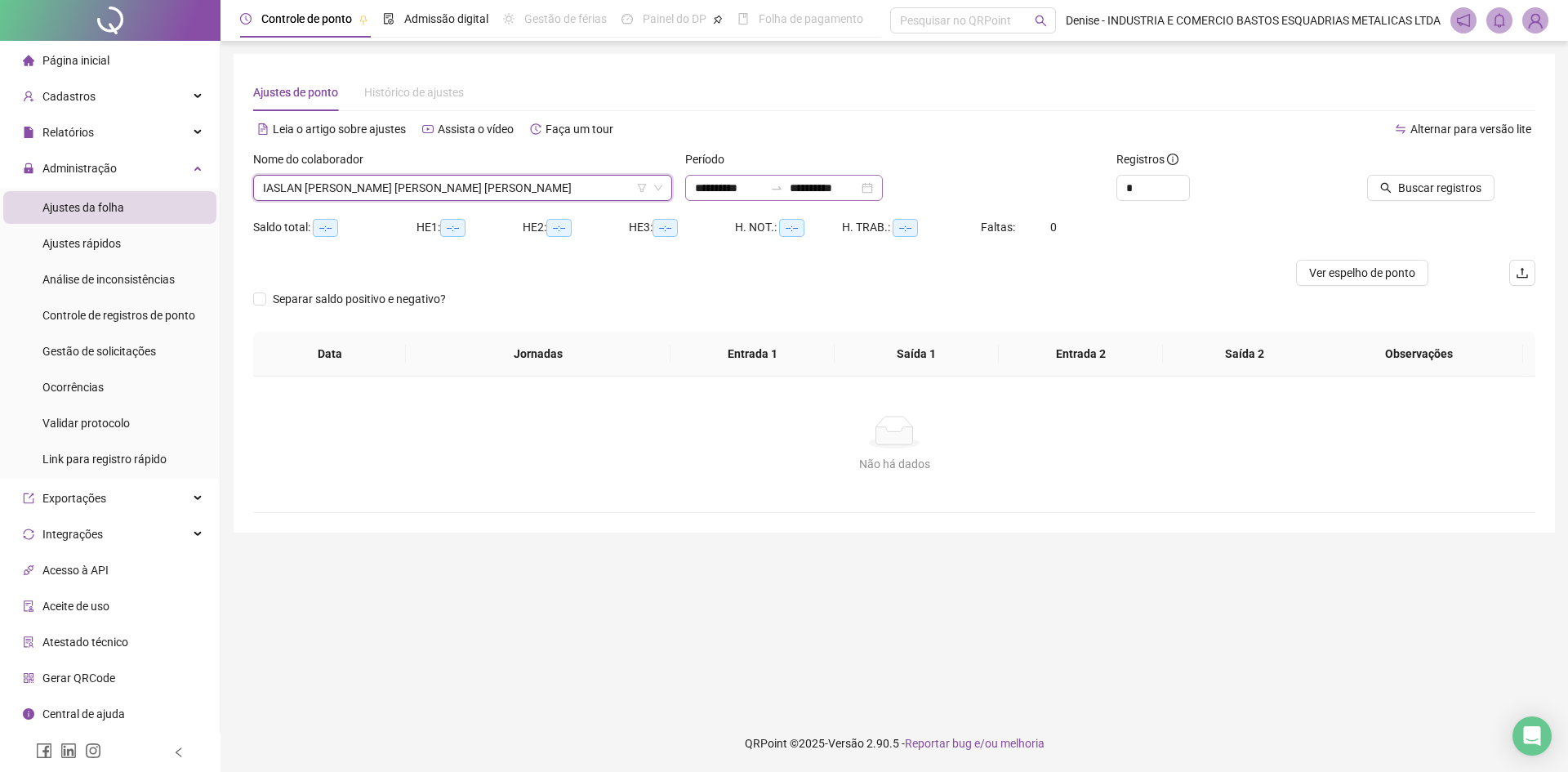
click at [883, 182] on div "**********" at bounding box center [784, 188] width 198 height 26
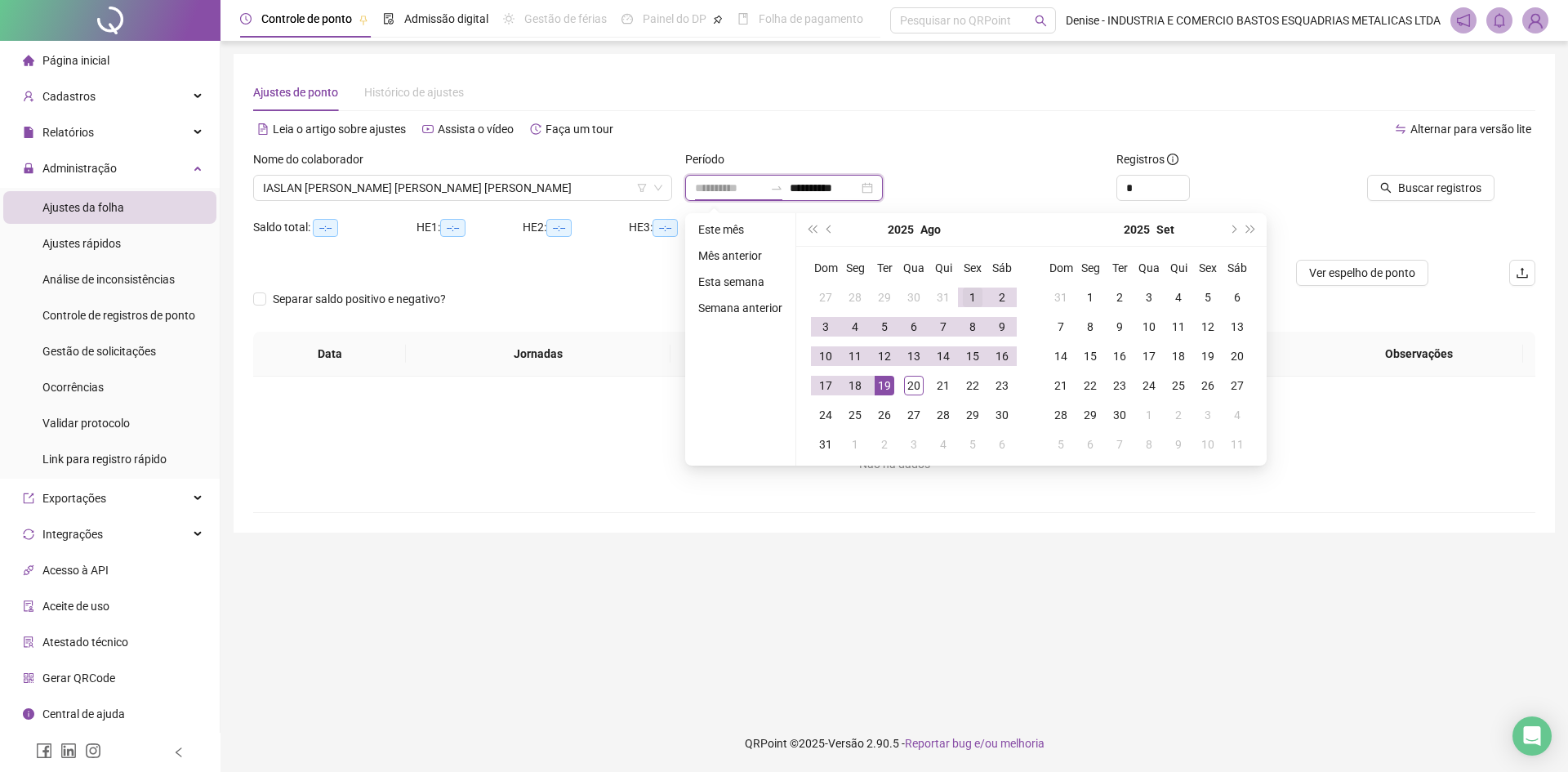
type input "**********"
drag, startPoint x: 967, startPoint y: 293, endPoint x: 937, endPoint y: 379, distance: 91.1
click at [968, 293] on div "1" at bounding box center [973, 297] width 19 height 19
type input "**********"
drag, startPoint x: 912, startPoint y: 385, endPoint x: 1088, endPoint y: 361, distance: 177.6
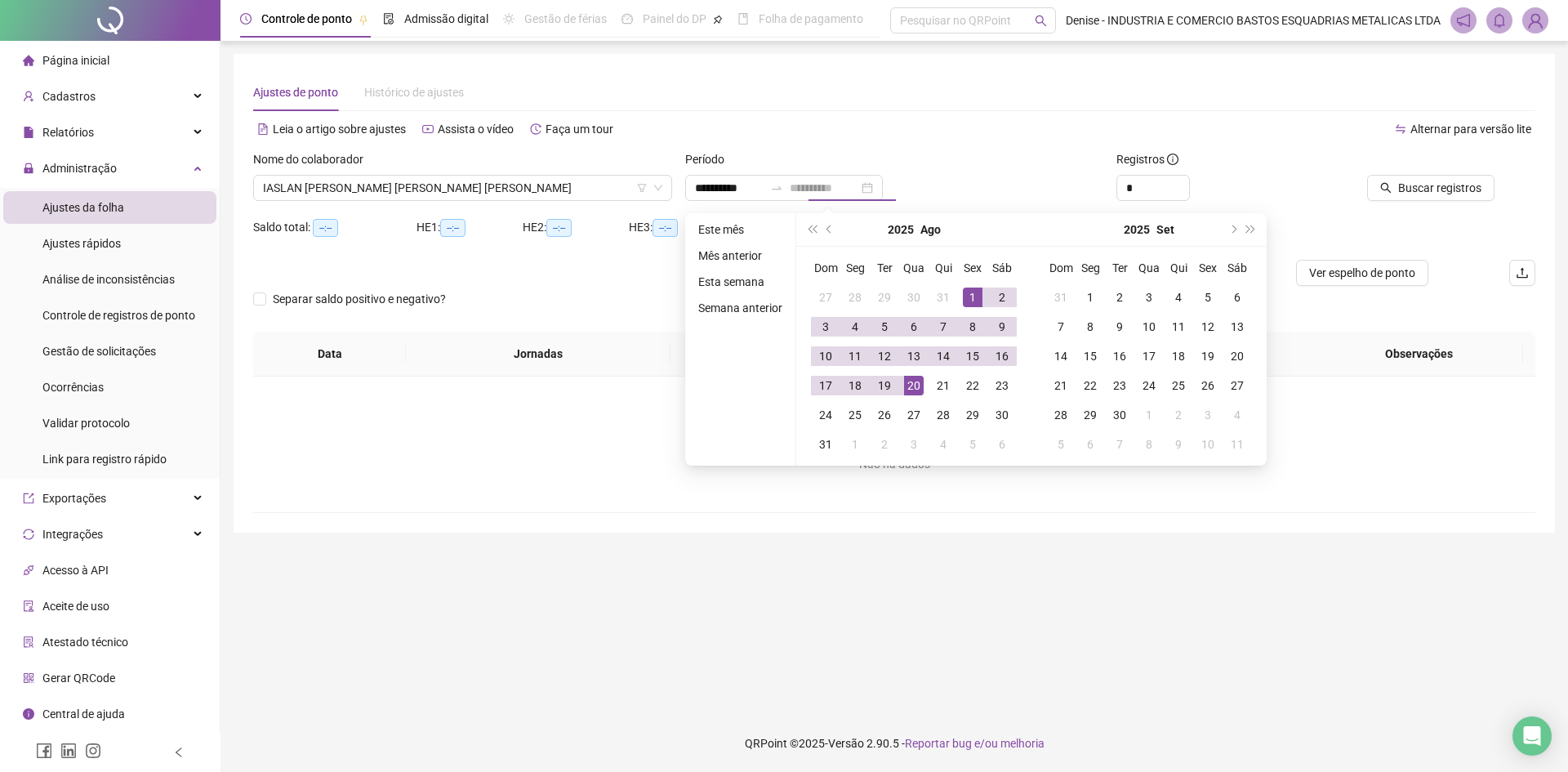
click at [913, 385] on div "20" at bounding box center [914, 385] width 19 height 19
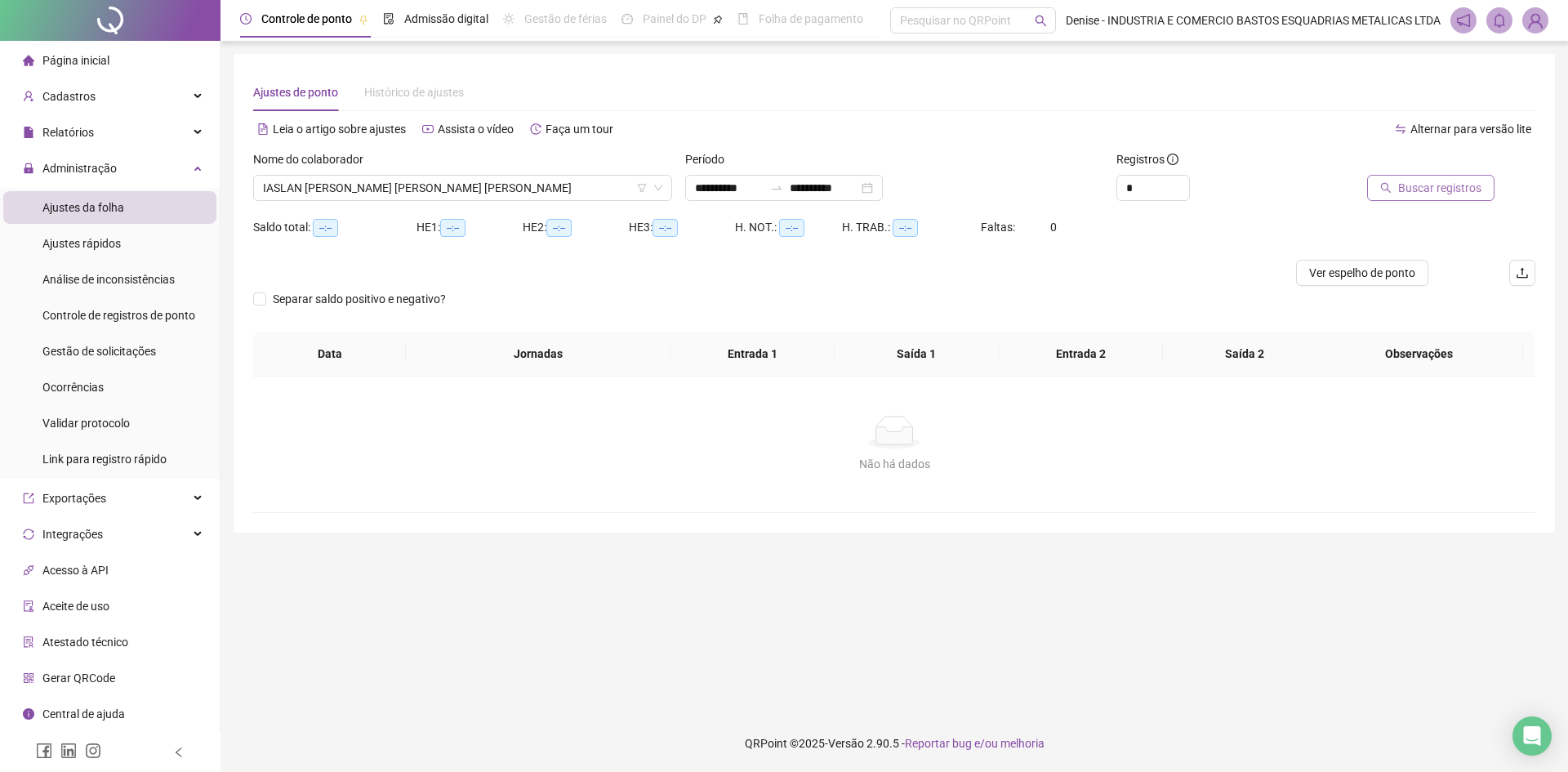
click at [1433, 189] on span "Buscar registros" at bounding box center [1440, 187] width 84 height 18
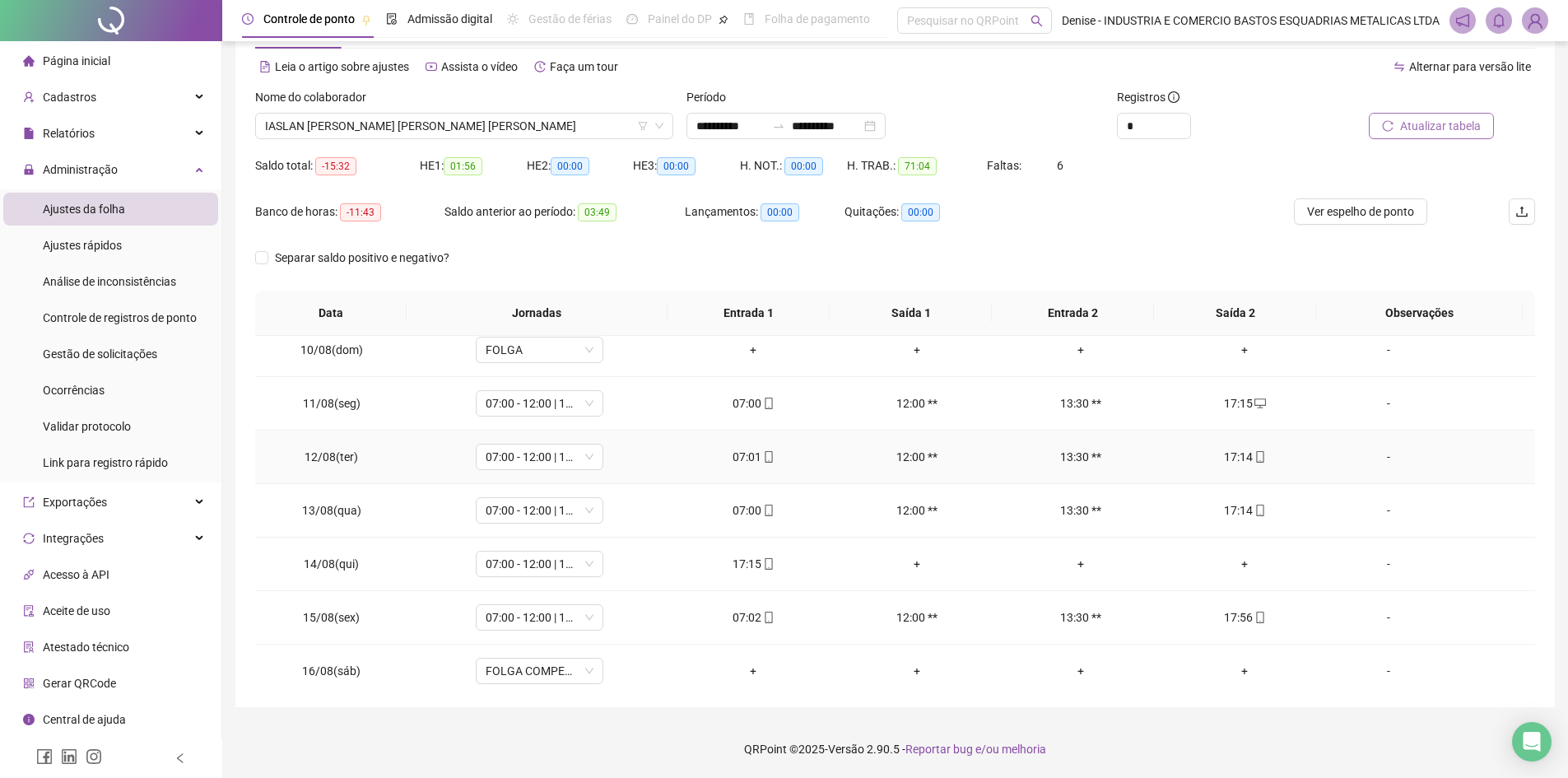
scroll to position [719, 0]
